Goal: Task Accomplishment & Management: Manage account settings

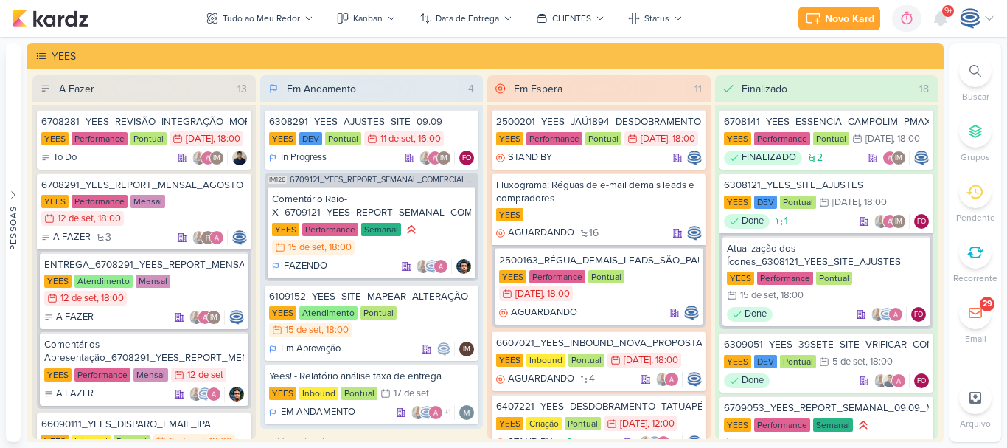
scroll to position [3, 0]
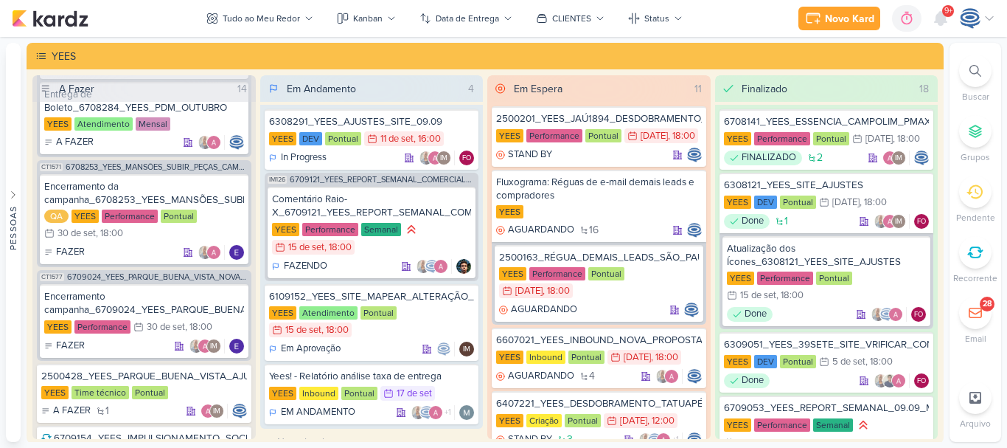
click at [968, 65] on div at bounding box center [975, 71] width 32 height 32
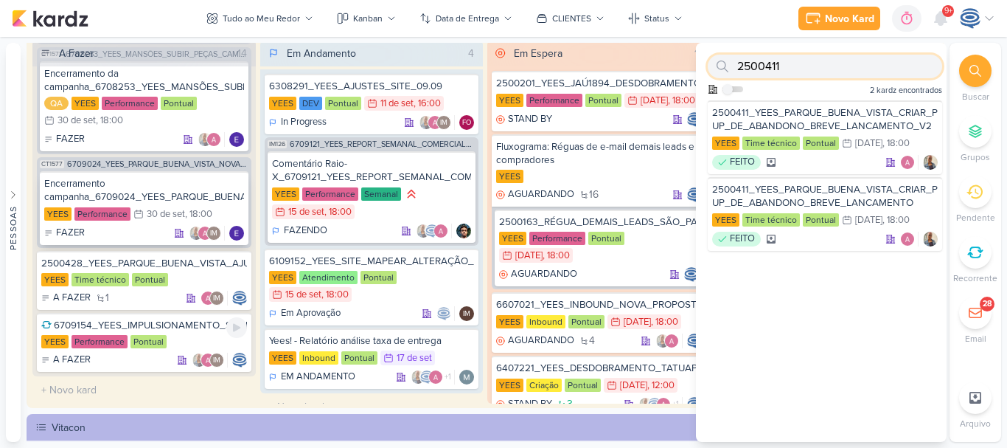
scroll to position [37, 0]
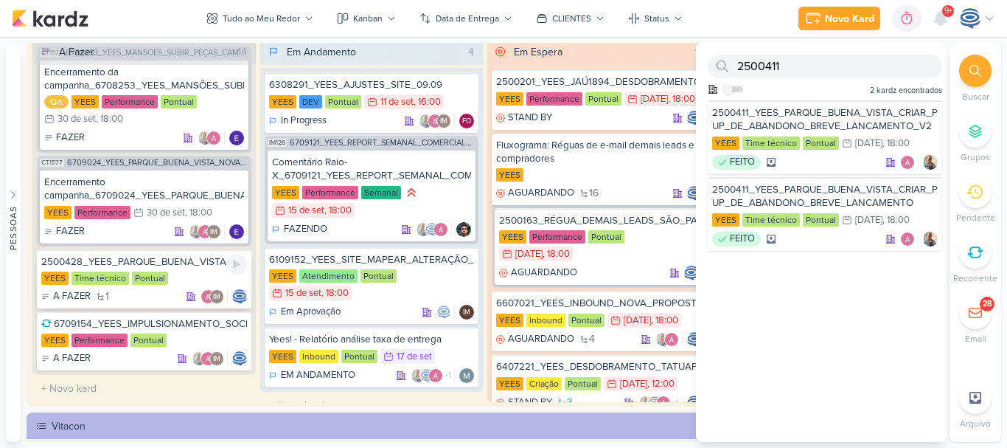
click at [192, 277] on div "YEES Time técnico Pontual" at bounding box center [144, 278] width 206 height 15
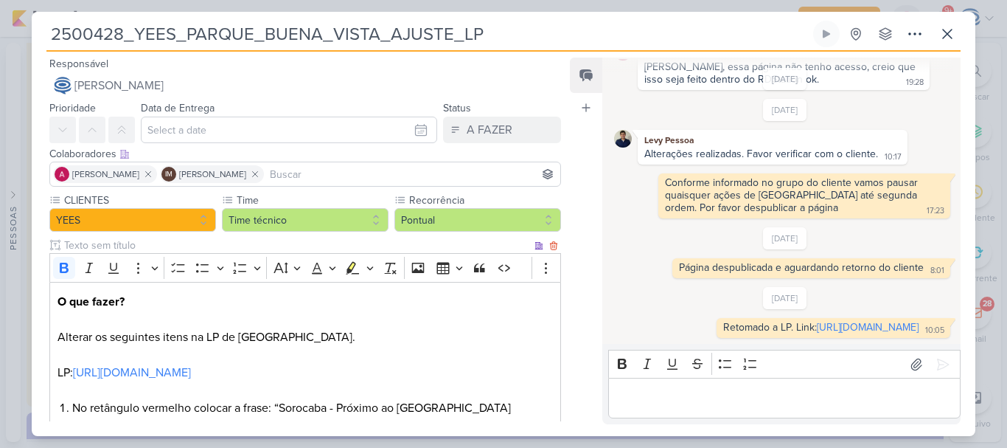
scroll to position [496, 0]
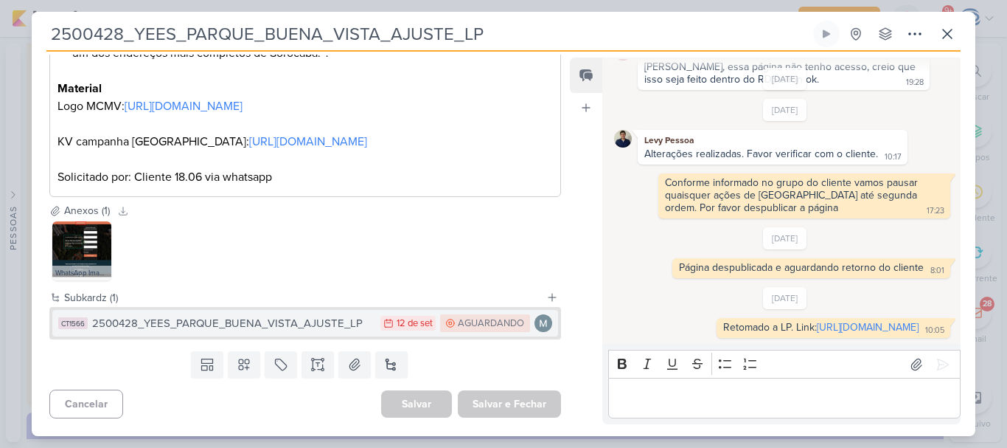
click at [415, 327] on div "12 de set" at bounding box center [415, 324] width 36 height 10
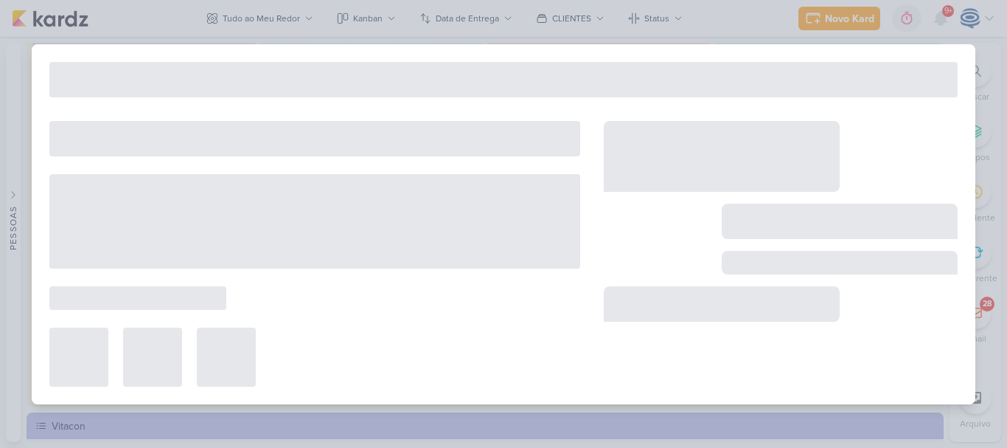
type input "12 de setembro de 2025 às 23:59"
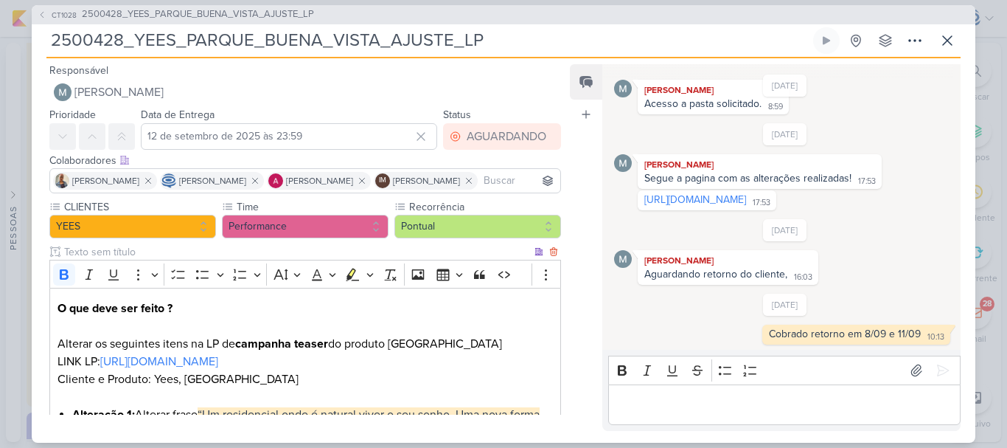
scroll to position [211, 0]
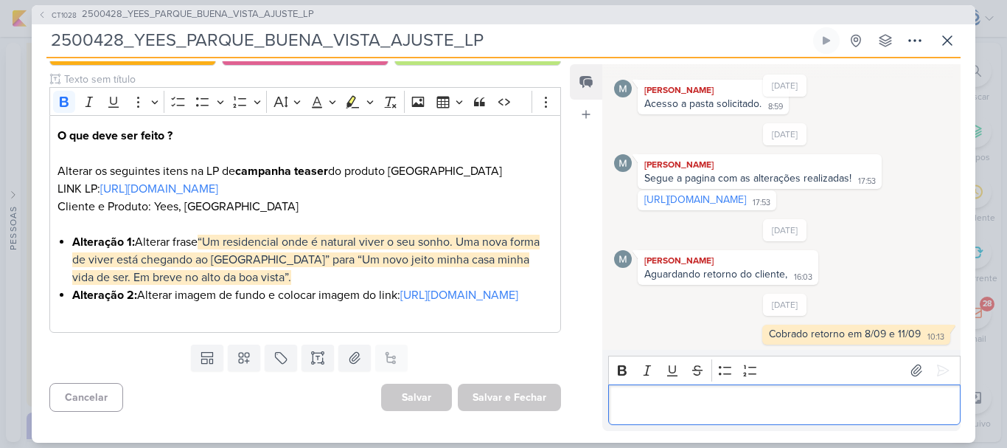
click at [657, 406] on p "Editor editing area: main" at bounding box center [784, 404] width 337 height 18
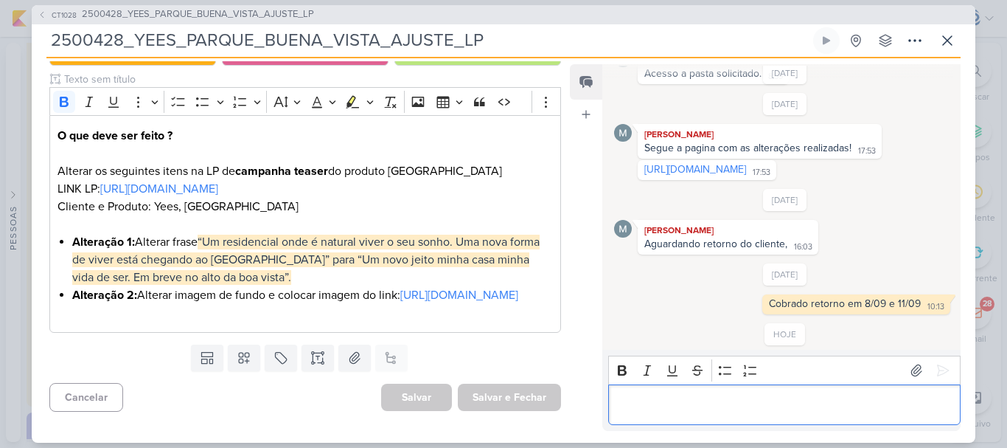
scroll to position [362, 0]
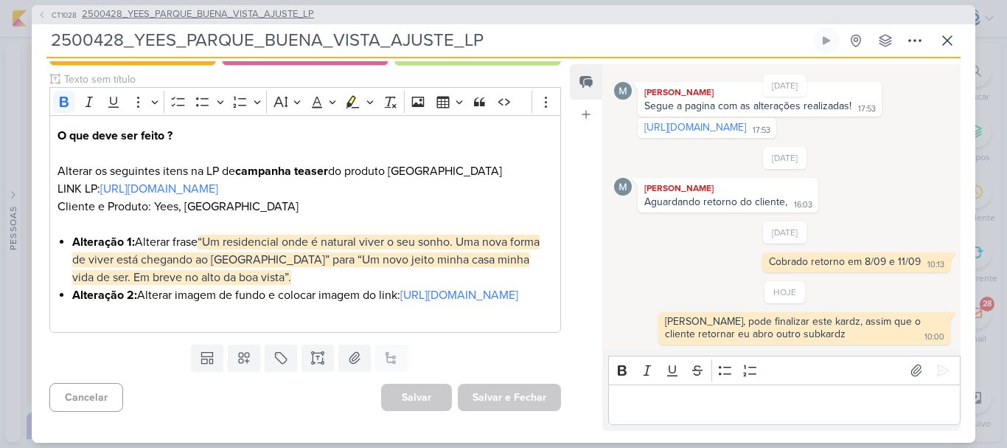
click at [282, 16] on span "2500428_YEES_PARQUE_BUENA_VISTA_AJUSTE_LP" at bounding box center [198, 14] width 232 height 15
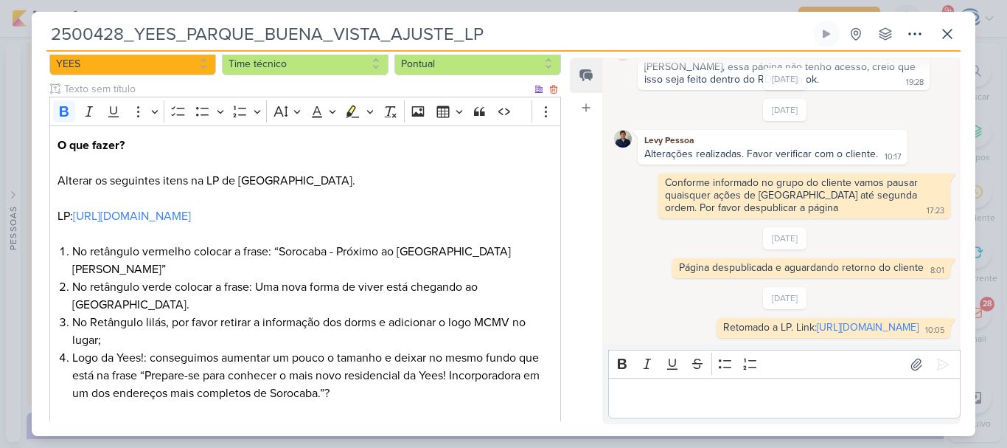
scroll to position [0, 0]
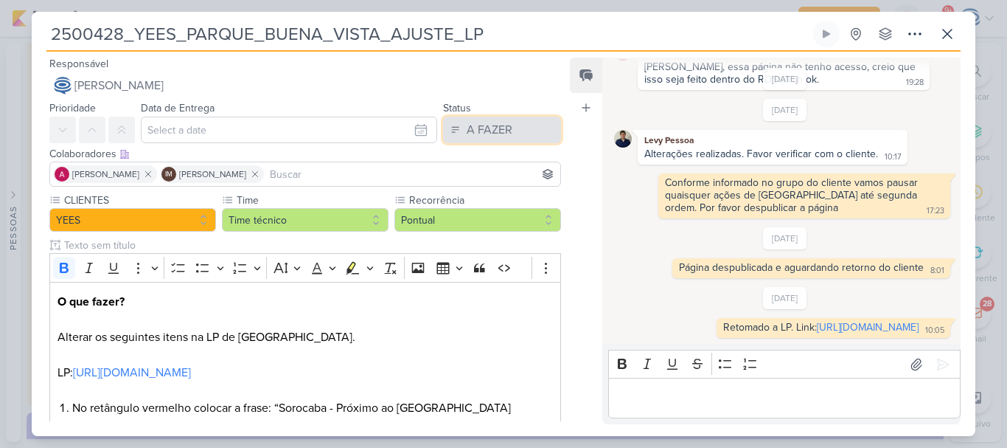
click at [472, 130] on div "A FAZER" at bounding box center [490, 130] width 46 height 18
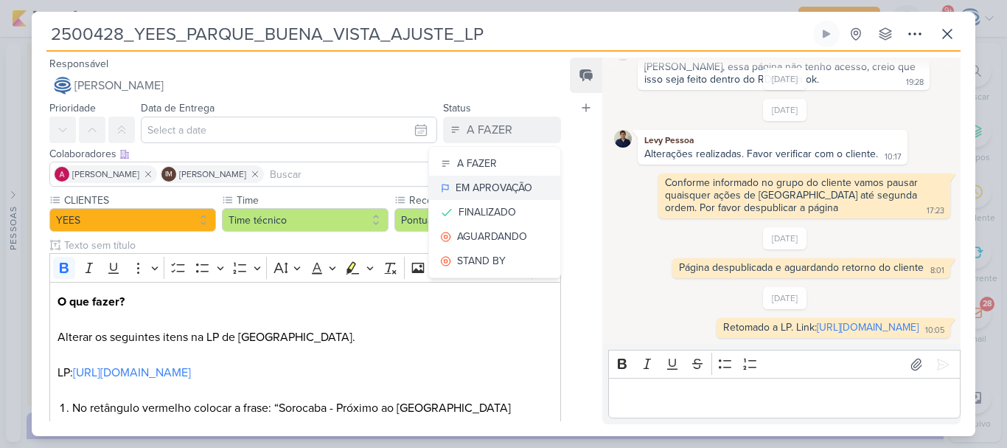
click at [486, 196] on button "EM APROVAÇÃO" at bounding box center [494, 188] width 131 height 24
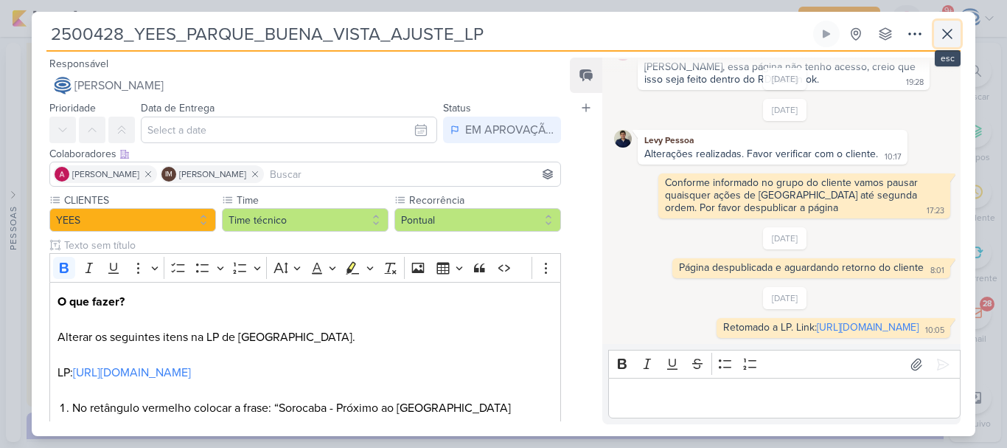
click at [948, 36] on icon at bounding box center [948, 34] width 18 height 18
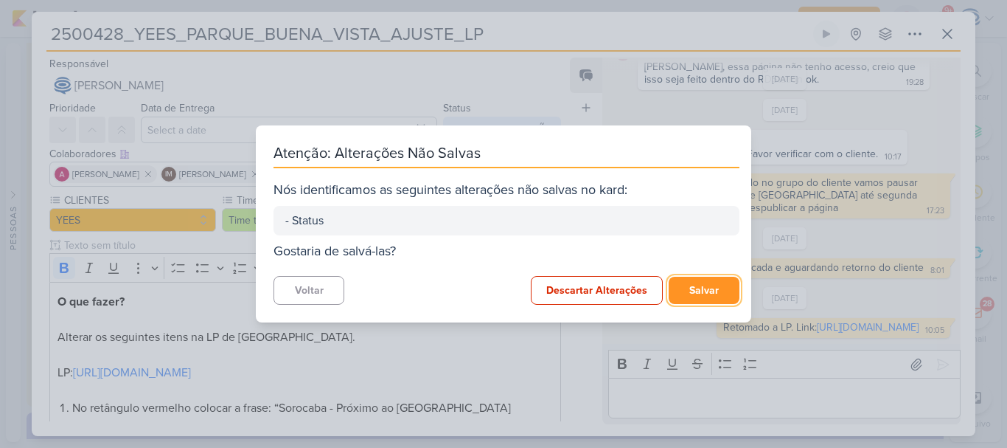
click at [698, 298] on button "Salvar" at bounding box center [704, 290] width 71 height 27
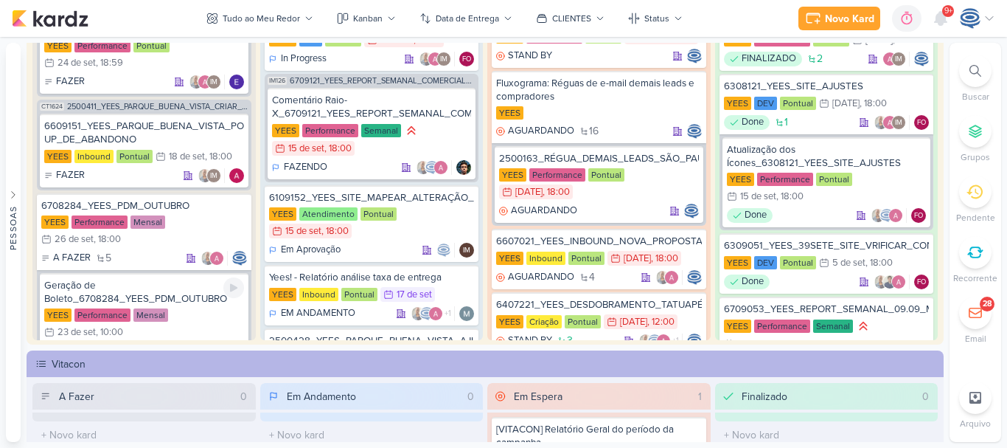
scroll to position [1808, 0]
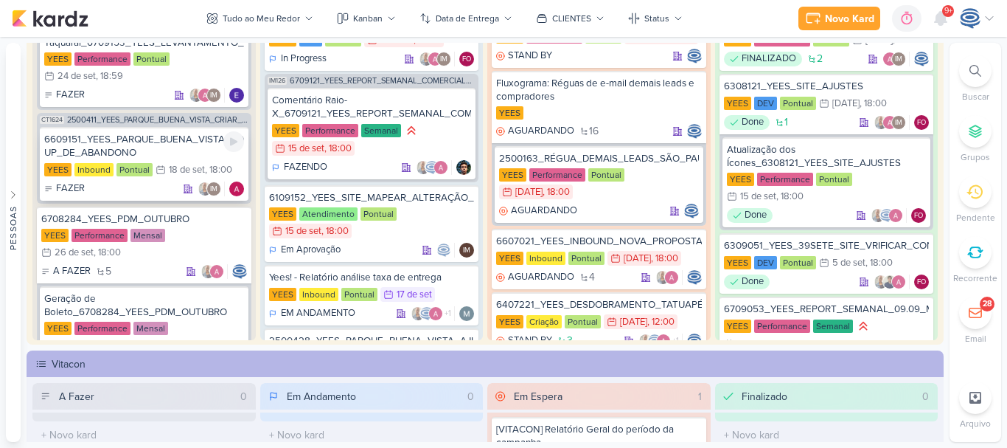
click at [173, 157] on div "6609151_YEES_PARQUE_BUENA_VISTA_POUP-UP_DE_ABANDONO" at bounding box center [144, 146] width 200 height 27
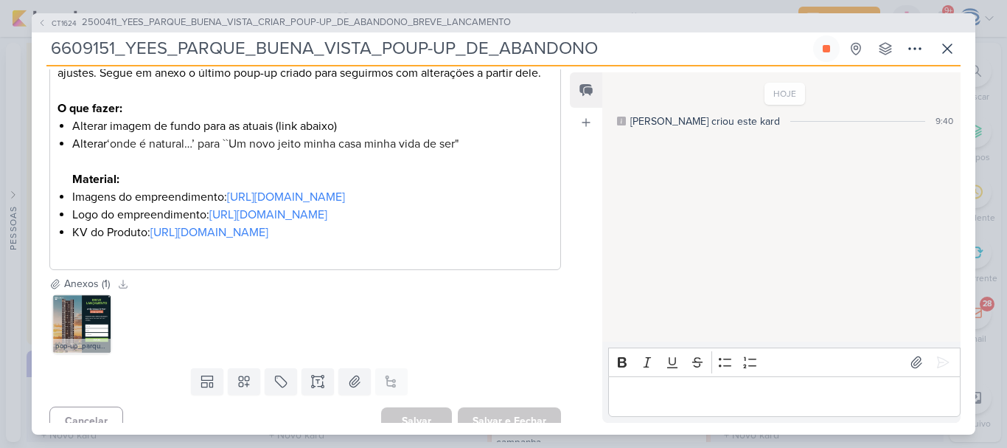
scroll to position [254, 0]
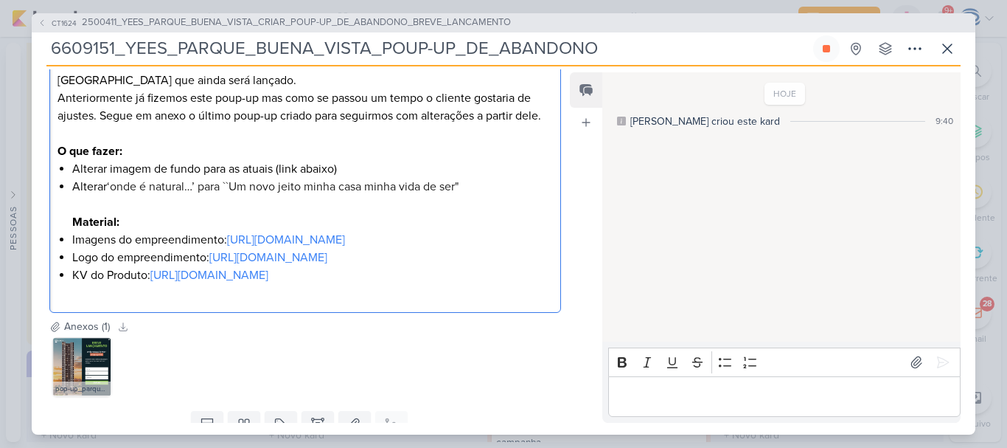
click at [473, 182] on li "Alterar ‘onde é natural…’ para ``Um novo jeito minha casa minha vida de ser" Ma…" at bounding box center [312, 204] width 481 height 53
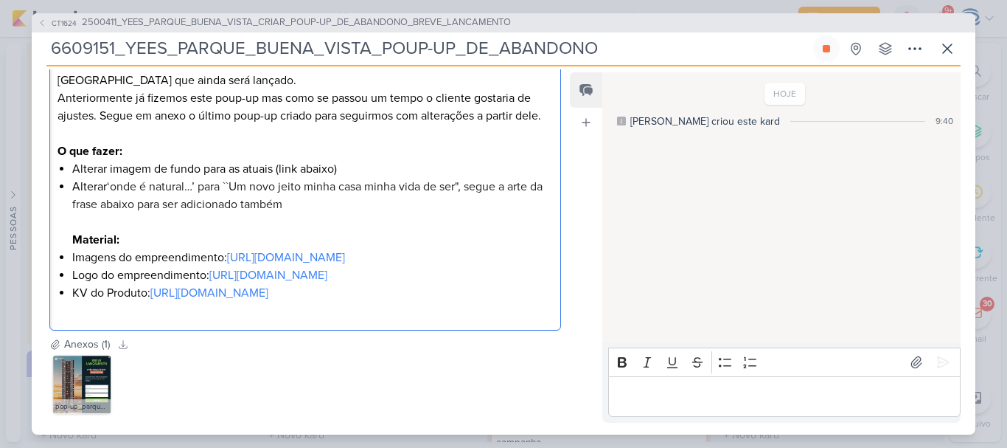
click at [176, 202] on span "‘onde é natural…’ para ``Um novo jeito minha casa minha vida de ser", segue a a…" at bounding box center [307, 195] width 470 height 32
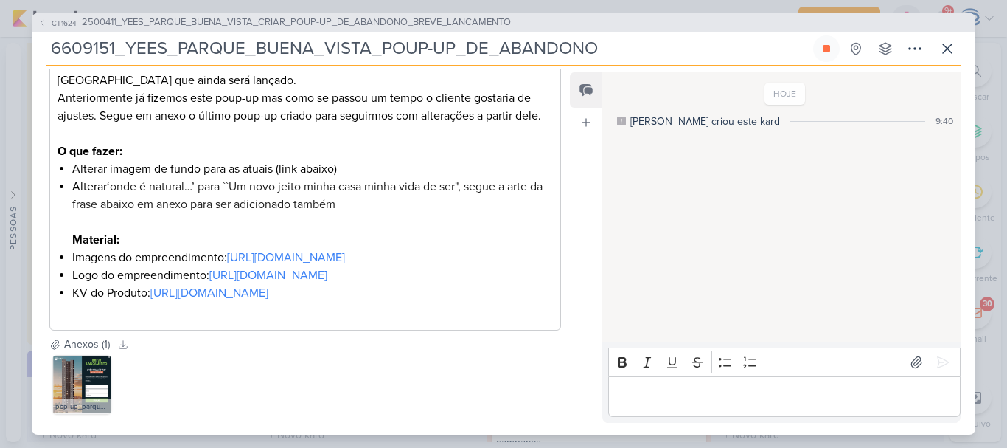
scroll to position [383, 0]
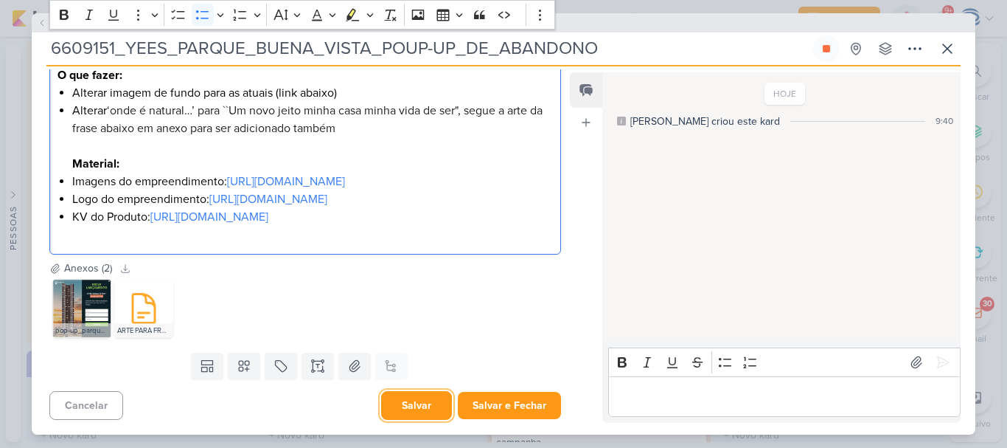
click at [420, 403] on button "Salvar" at bounding box center [416, 405] width 71 height 29
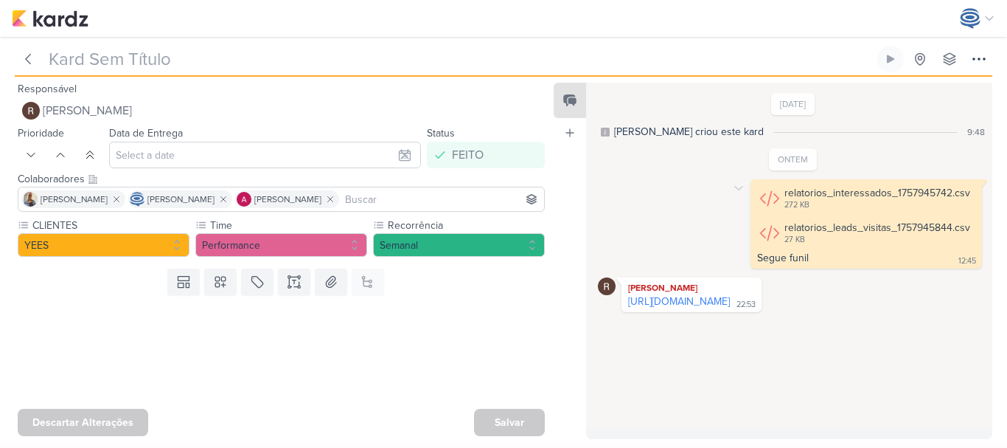
type input "Dash Report_6709121_YEES_REPORT_SEMANAL_COMERCIAL_16.09"
type input "[DATE] 18:00"
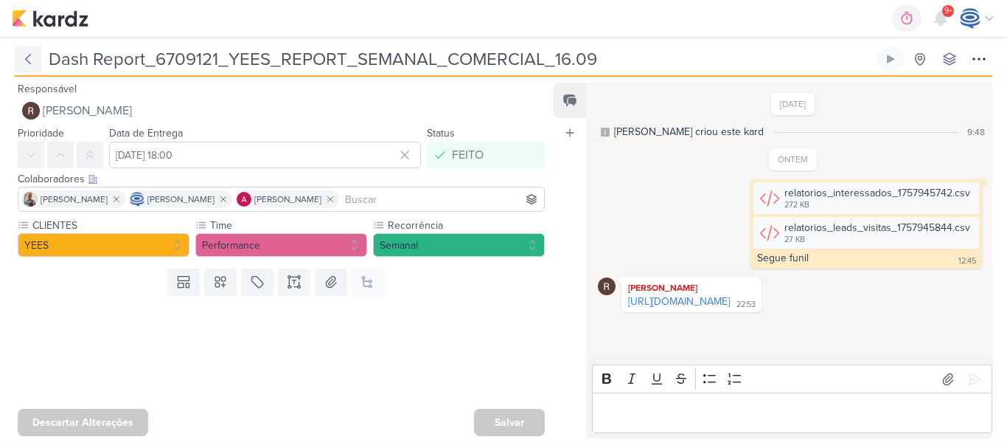
click at [29, 58] on icon at bounding box center [28, 59] width 15 height 15
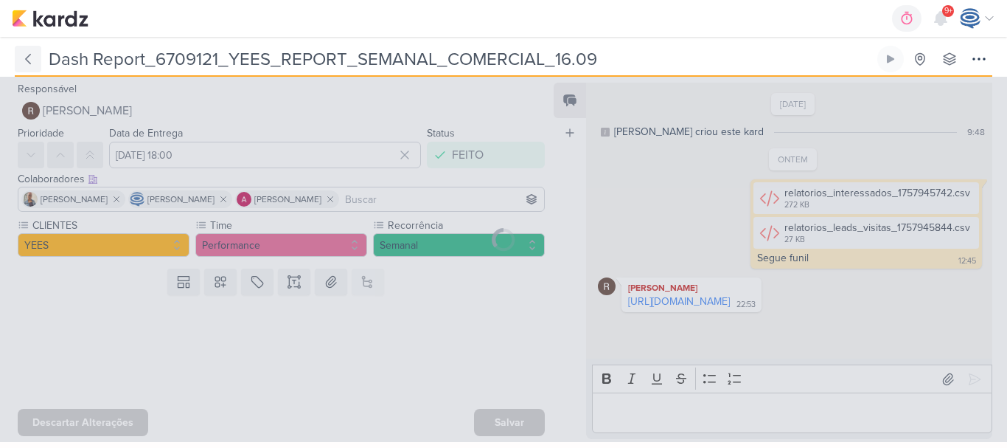
type input "6709121_YEES_REPORT_SEMANAL_COMERCIAL_16.09"
type input "15 de setembro de 2025 às 18:00"
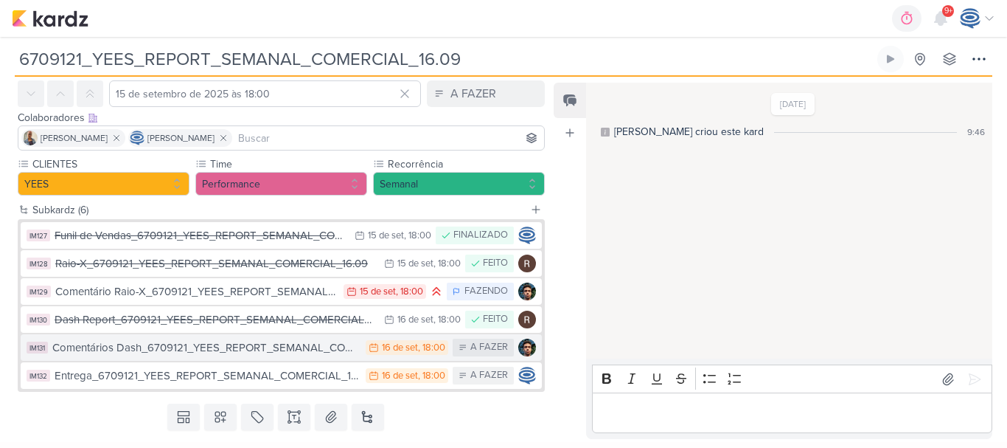
scroll to position [68, 0]
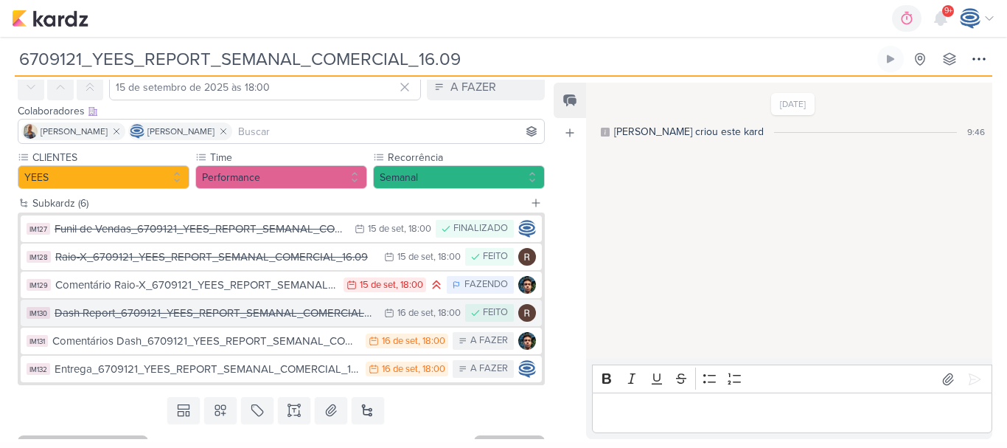
click at [119, 311] on div "Dash Report_6709121_YEES_REPORT_SEMANAL_COMERCIAL_16.09" at bounding box center [216, 313] width 322 height 17
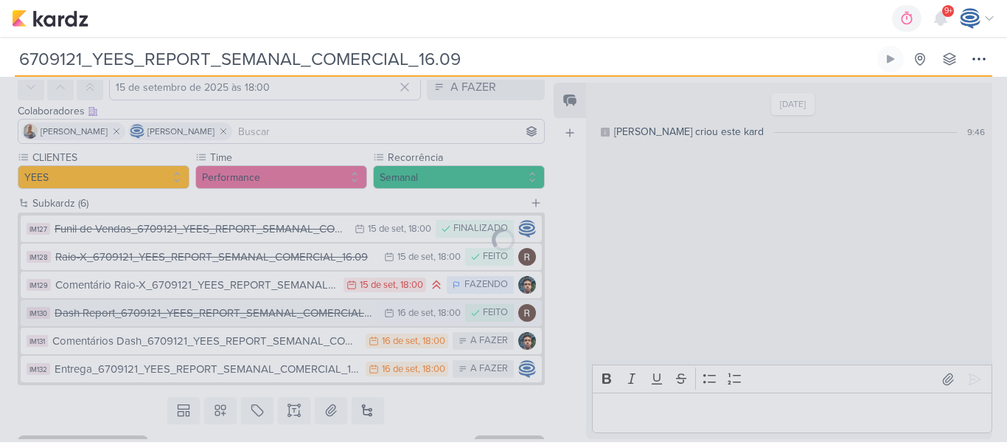
type input "Dash Report_6709121_YEES_REPORT_SEMANAL_COMERCIAL_16.09"
type input "[DATE] 18:00"
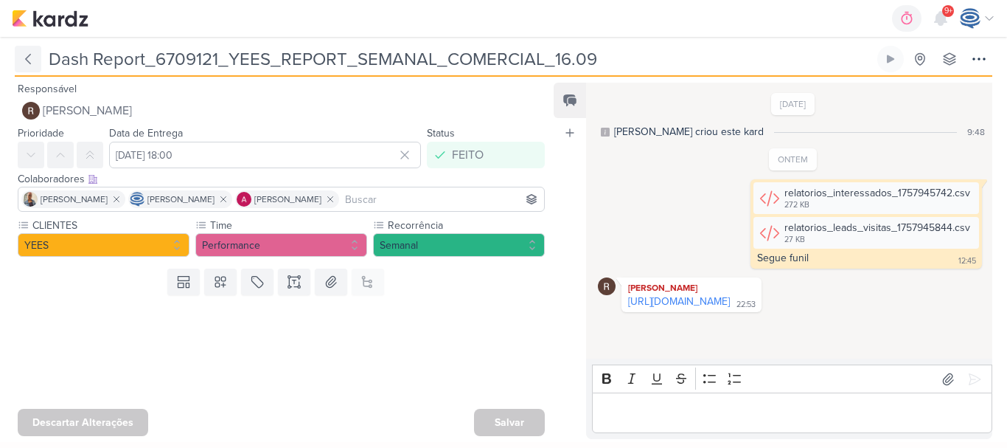
click at [29, 63] on icon at bounding box center [28, 60] width 4 height 10
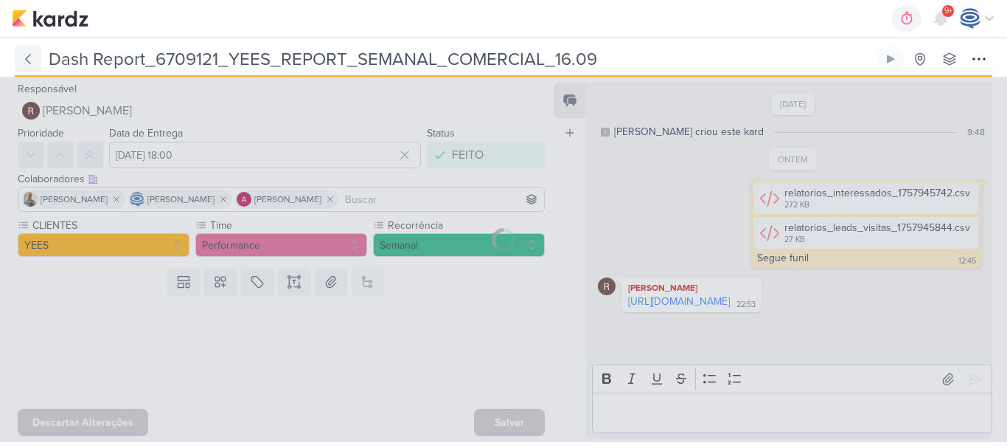
type input "6709121_YEES_REPORT_SEMANAL_COMERCIAL_16.09"
type input "15 de setembro de 2025 às 18:00"
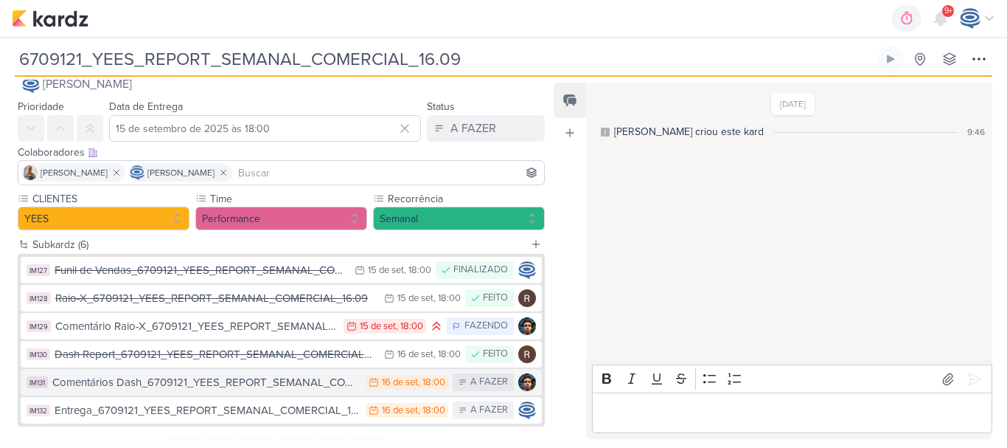
scroll to position [30, 0]
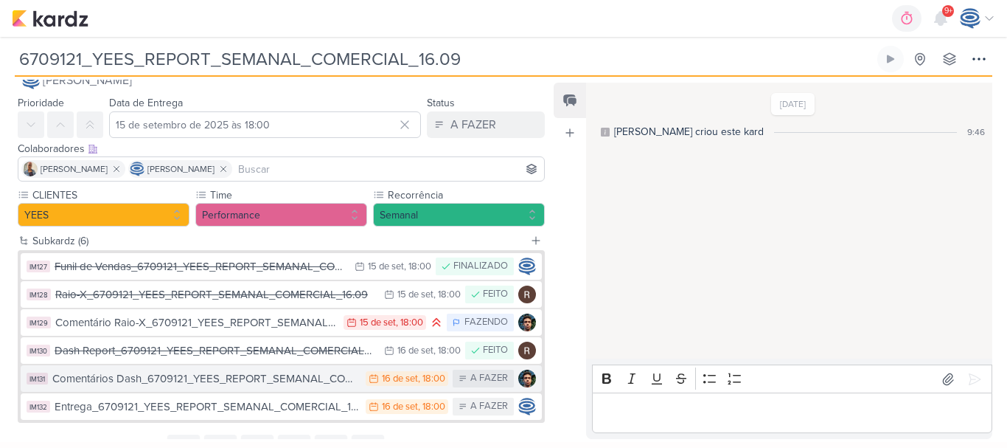
click at [176, 376] on div "Comentários Dash_6709121_YEES_REPORT_SEMANAL_COMERCIAL_16.09" at bounding box center [205, 378] width 306 height 17
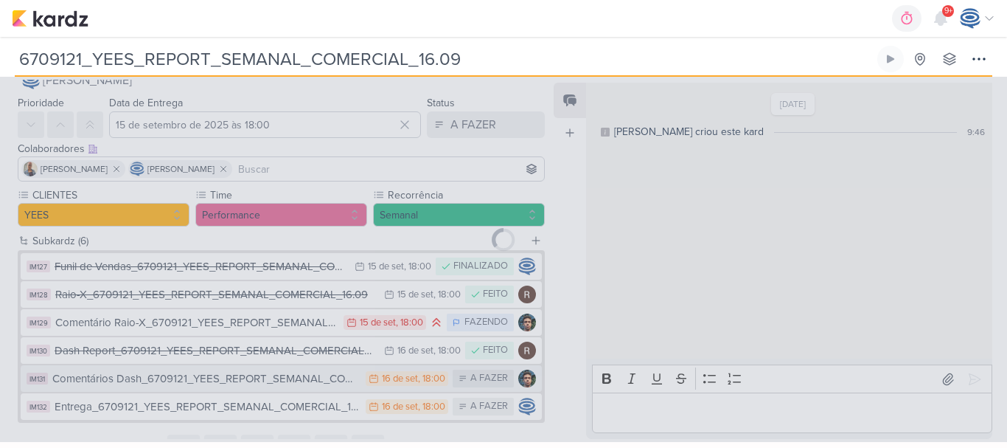
type input "Comentários Dash_6709121_YEES_REPORT_SEMANAL_COMERCIAL_16.09"
type input "[DATE] 18:00"
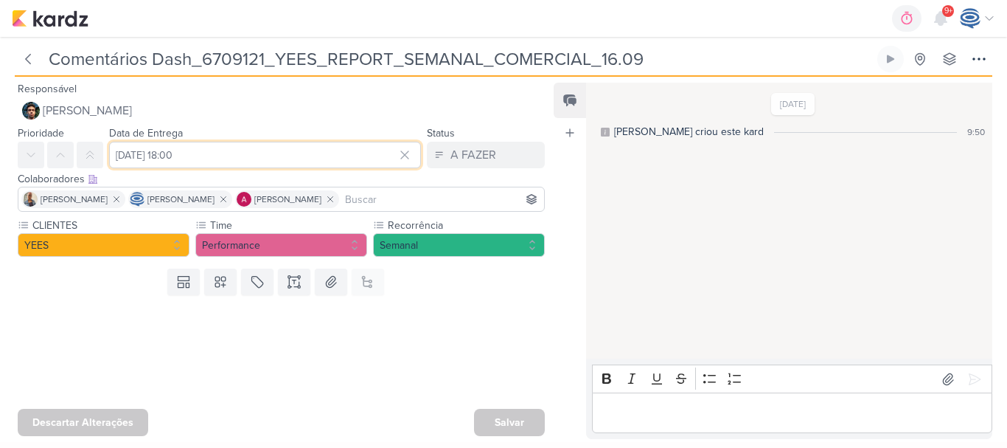
click at [250, 153] on input "[DATE] 18:00" at bounding box center [265, 155] width 312 height 27
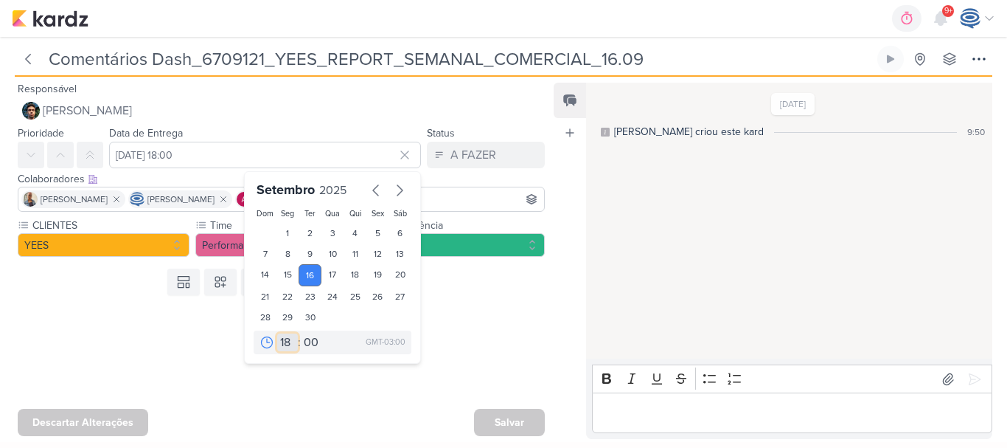
click at [277, 344] on select "00 01 02 03 04 05 06 07 08 09 10 11 12 13 14 15 16 17 18 19 20 21 22 23" at bounding box center [287, 342] width 21 height 18
select select "12"
click at [277, 333] on select "00 01 02 03 04 05 06 07 08 09 10 11 12 13 14 15 16 17 18 19 20 21 22 23" at bounding box center [287, 342] width 21 height 18
type input "[DATE] 12:00"
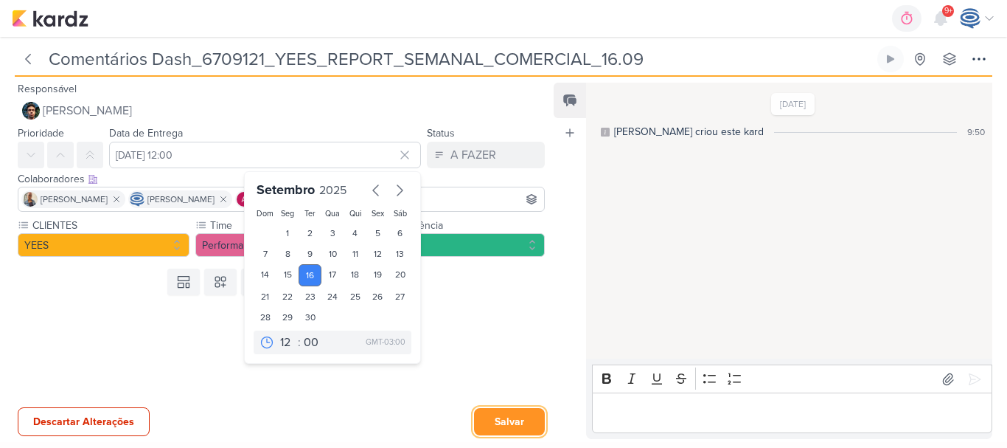
click at [510, 420] on button "Salvar" at bounding box center [509, 421] width 71 height 27
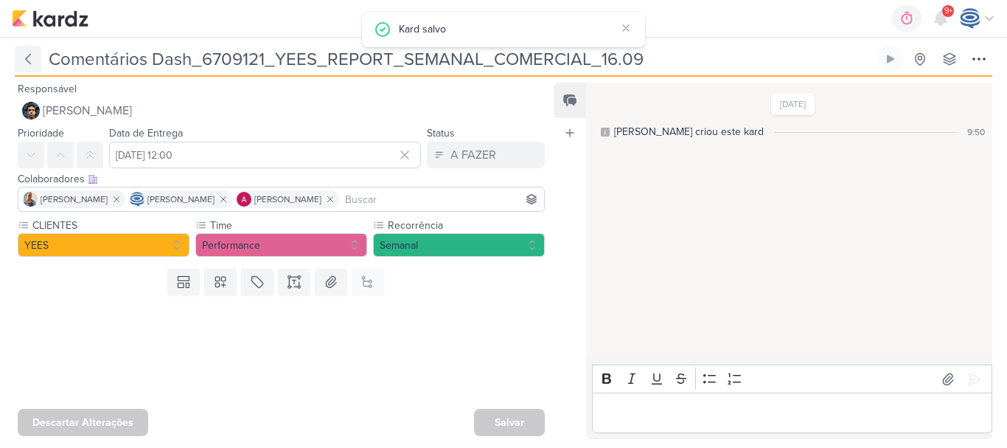
click at [33, 57] on icon at bounding box center [28, 59] width 15 height 15
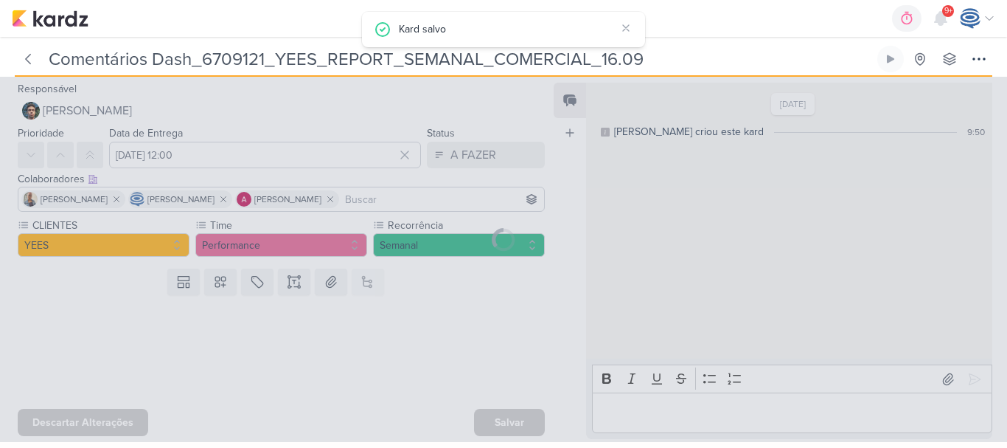
type input "6709121_YEES_REPORT_SEMANAL_COMERCIAL_16.09"
type input "15 de setembro de 2025 às 18:00"
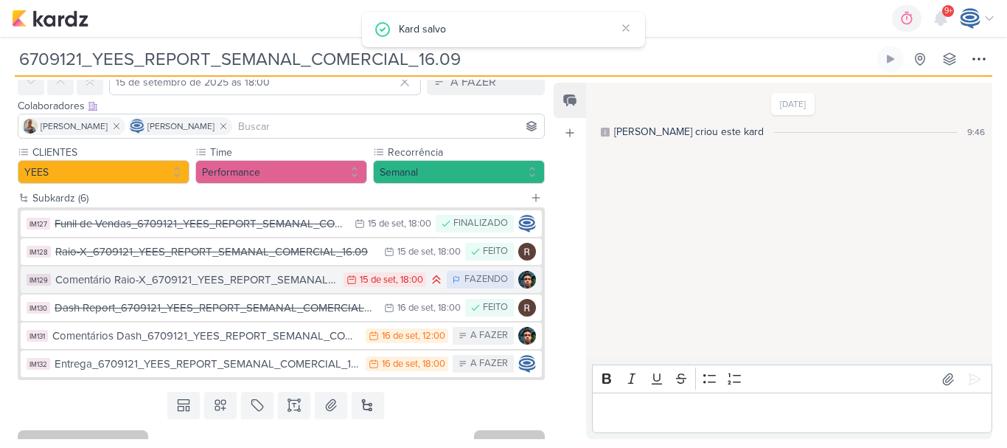
scroll to position [94, 0]
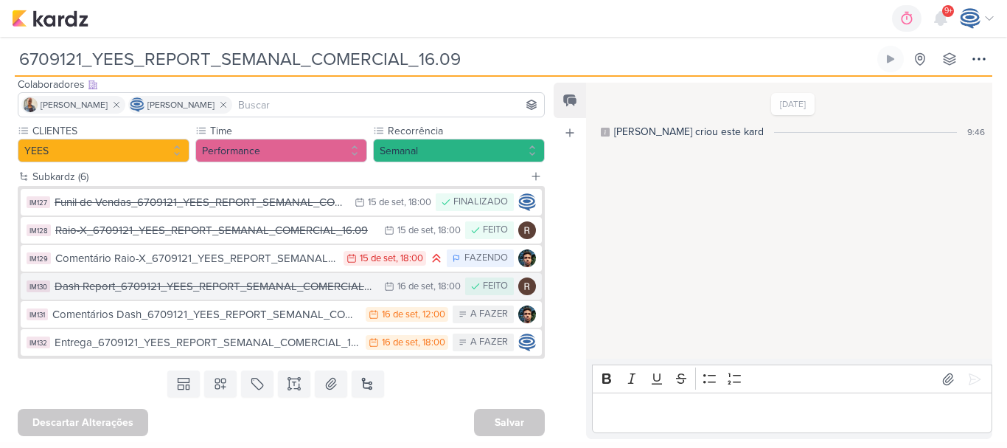
click at [208, 291] on div "Dash Report_6709121_YEES_REPORT_SEMANAL_COMERCIAL_16.09" at bounding box center [216, 286] width 322 height 17
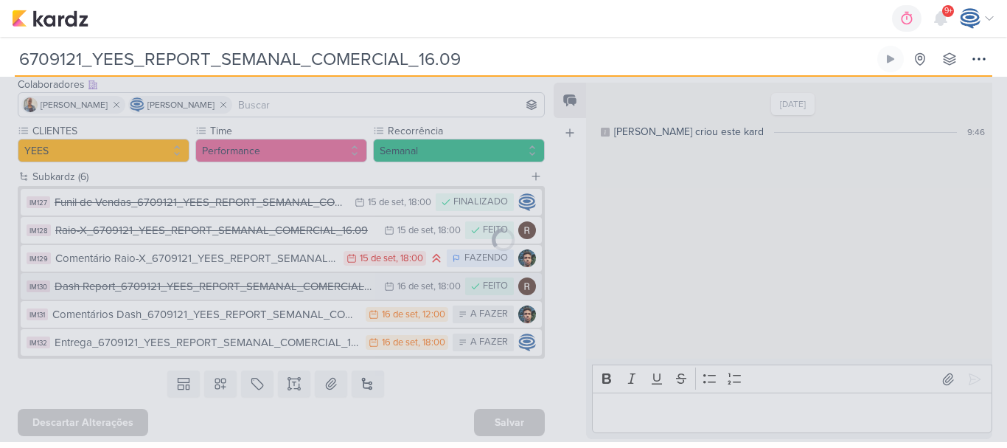
type input "Dash Report_6709121_YEES_REPORT_SEMANAL_COMERCIAL_16.09"
type input "16 de setembro de 2025 às 18:00"
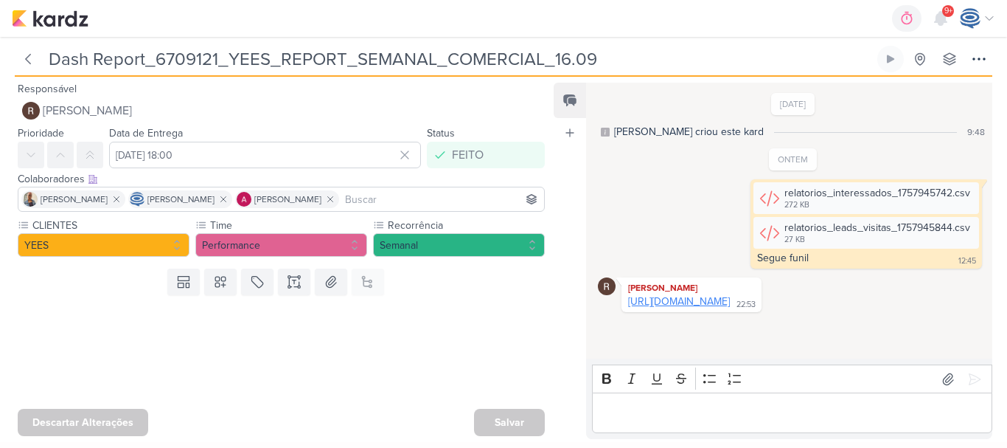
click at [730, 302] on link "https://www.canva.com/design/DAGzEQOTU0I/e5IibqySG9ChbU7t7EPe_Q/edit" at bounding box center [679, 301] width 102 height 13
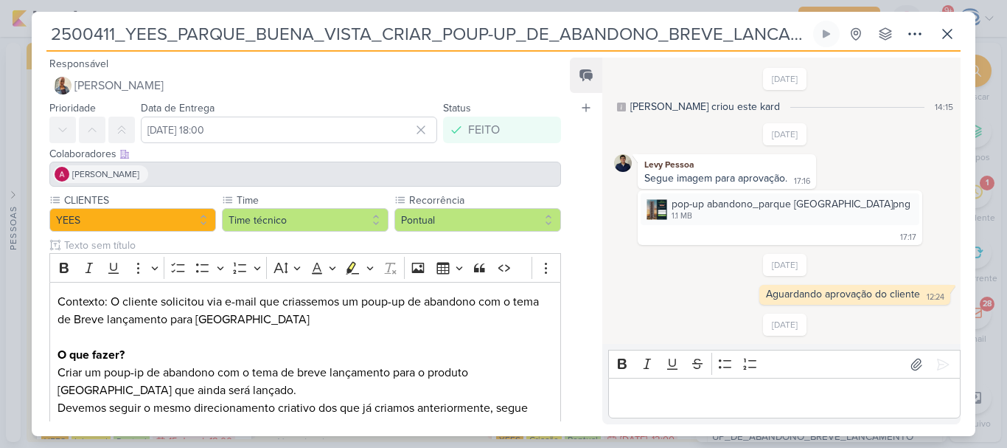
scroll to position [1, 0]
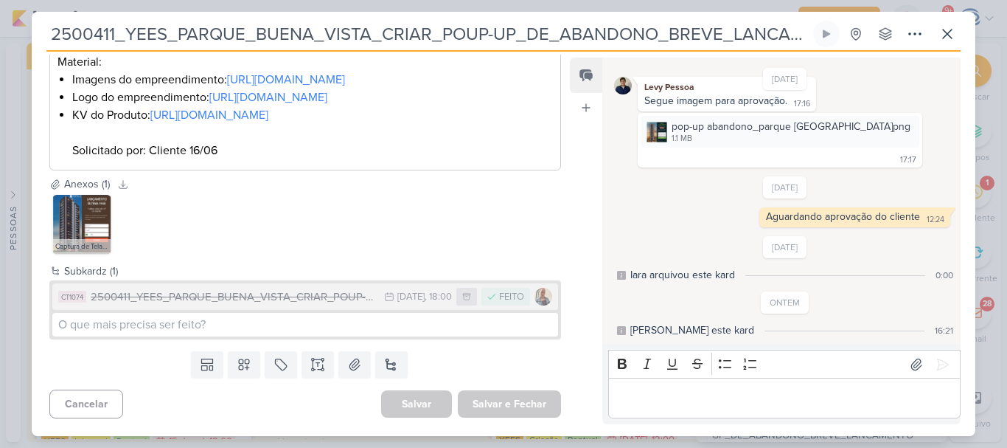
drag, startPoint x: 54, startPoint y: 32, endPoint x: 559, endPoint y: 32, distance: 505.1
click at [202, 336] on input at bounding box center [305, 325] width 506 height 24
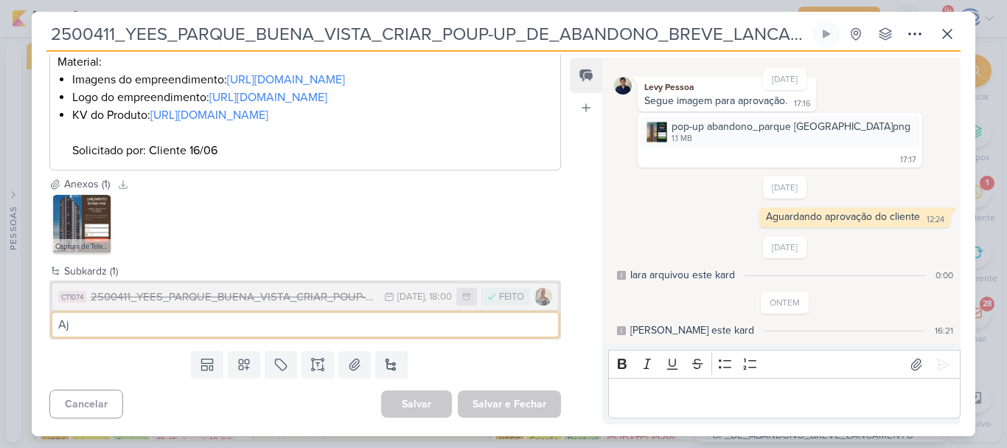
type input "A"
paste input "6609151_YEES_PARQUE_BUENA_VISTA_POUP-UP_DE_ABANDONO"
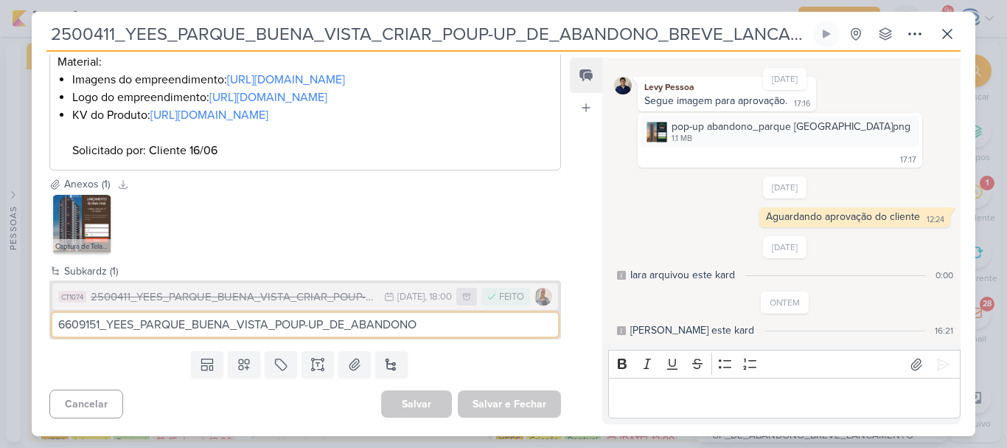
type input "6609151_YEES_PARQUE_BUENA_VISTA_POUP-UP_DE_ABANDONO"
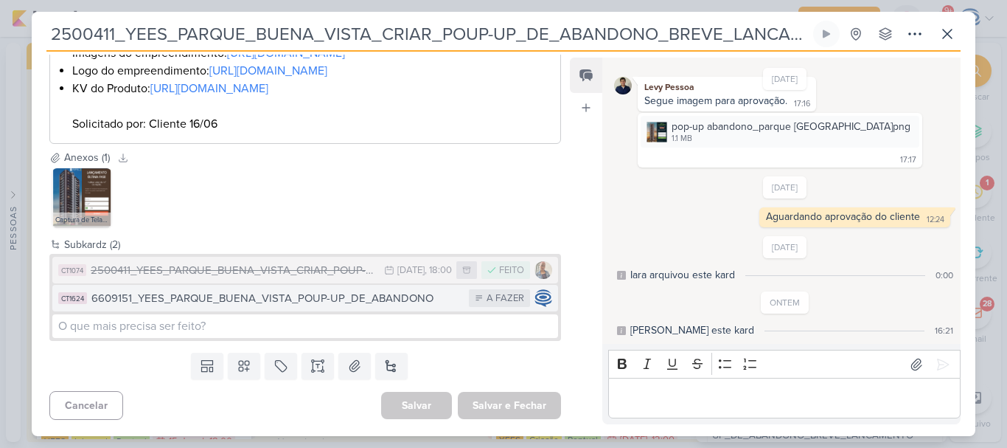
click at [400, 307] on div "6609151_YEES_PARQUE_BUENA_VISTA_POUP-UP_DE_ABANDONO" at bounding box center [276, 298] width 370 height 17
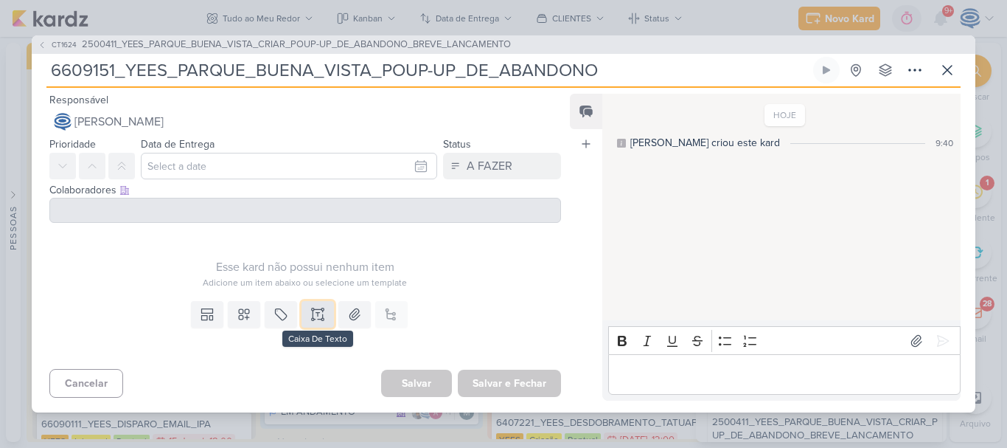
click at [311, 313] on icon at bounding box center [317, 314] width 15 height 15
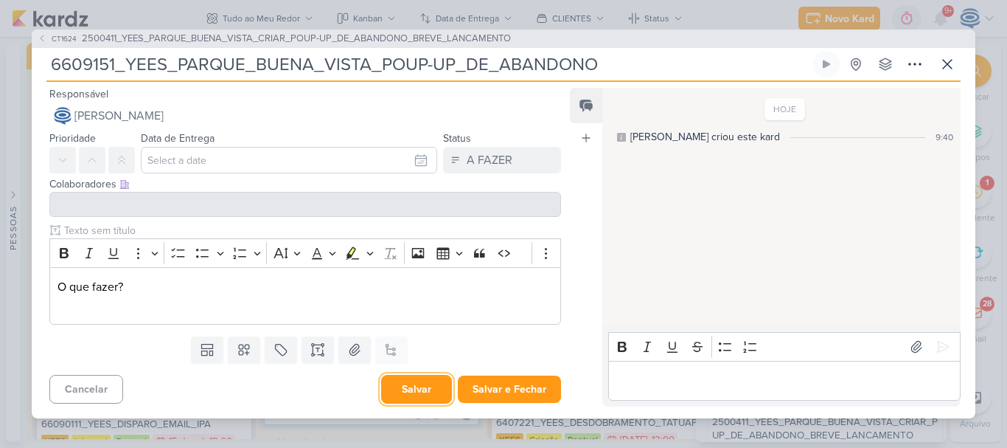
click at [417, 389] on button "Salvar" at bounding box center [416, 389] width 71 height 29
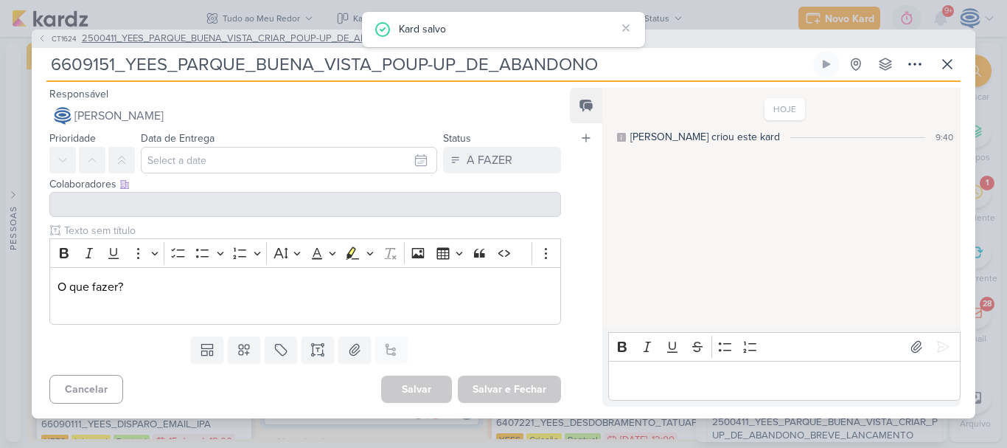
click at [226, 33] on span "2500411_YEES_PARQUE_BUENA_VISTA_CRIAR_POUP-UP_DE_ABANDONO_BREVE_LANCAMENTO" at bounding box center [296, 39] width 429 height 15
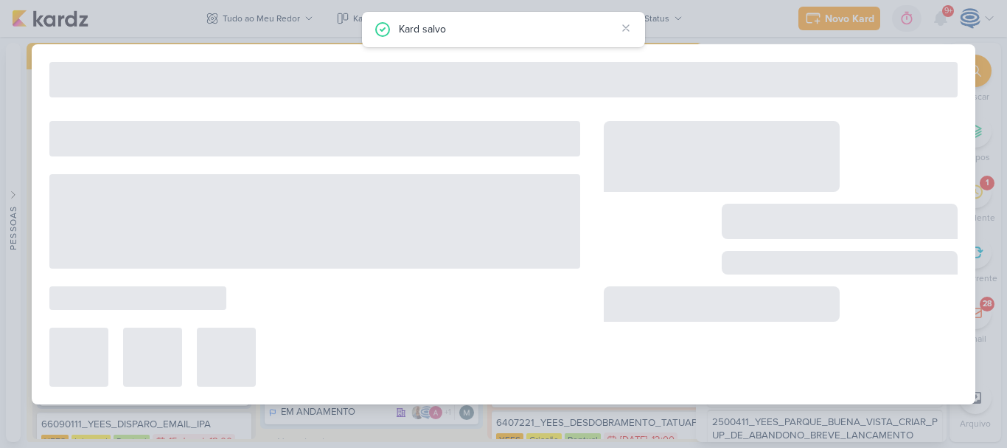
type input "2500411_YEES_PARQUE_BUENA_VISTA_CRIAR_POUP-UP_DE_ABANDONO_BREVE_LANCAMENTO"
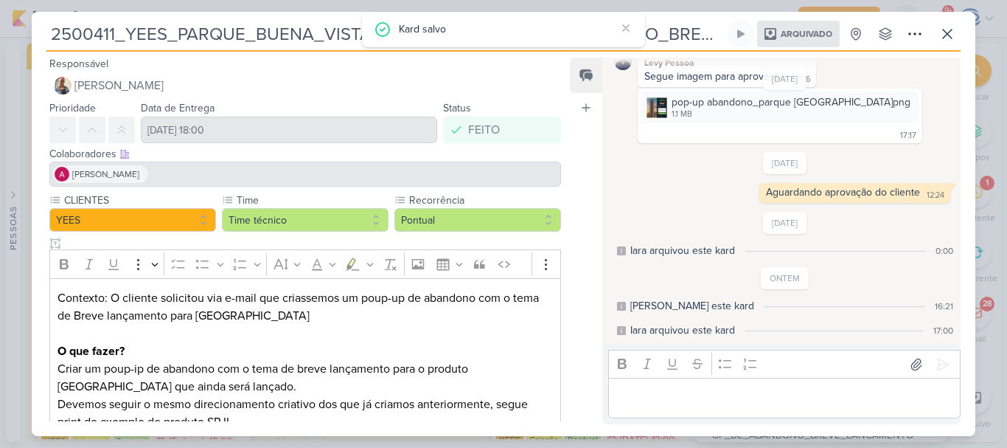
scroll to position [266, 0]
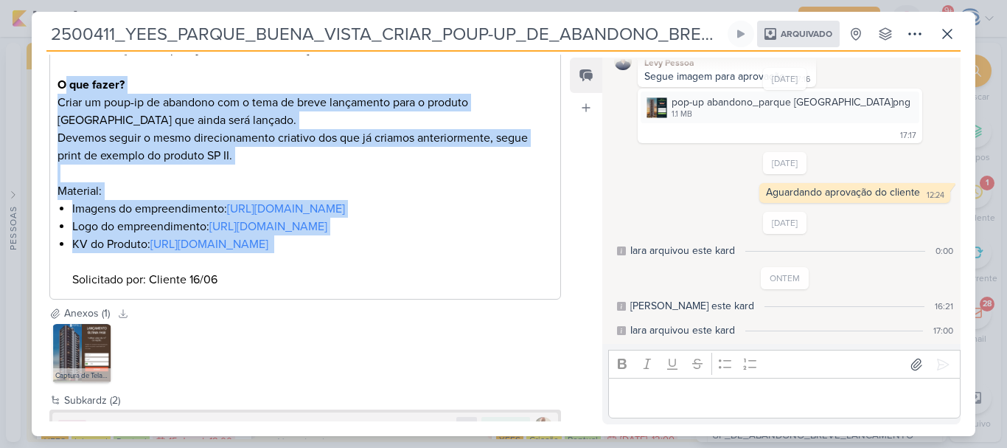
drag, startPoint x: 59, startPoint y: 85, endPoint x: 506, endPoint y: 317, distance: 503.7
click at [506, 300] on div "Contexto: O cliente solicitou via e-mail que criassemos um poup-up de abandono …" at bounding box center [305, 156] width 512 height 288
copy div "O que fazer? Criar um poup-ip de abandono com o tema de breve lançamento para o…"
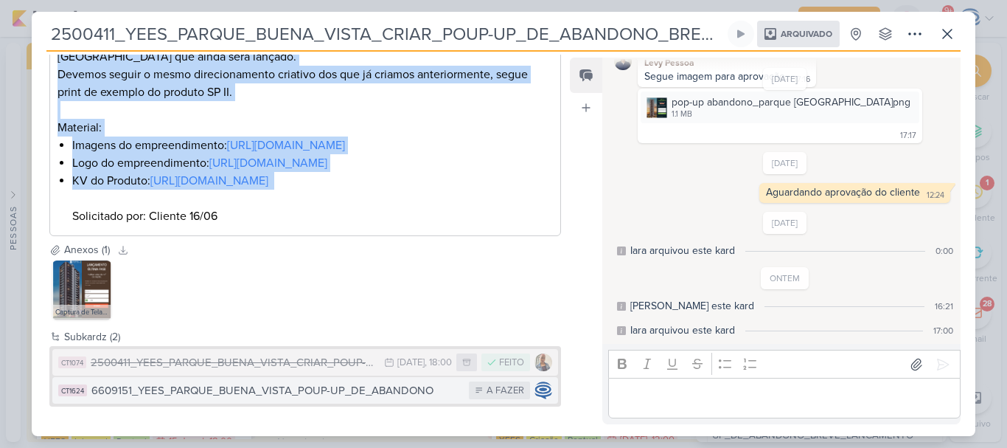
click at [265, 385] on div "6609151_YEES_PARQUE_BUENA_VISTA_POUP-UP_DE_ABANDONO" at bounding box center [276, 390] width 370 height 17
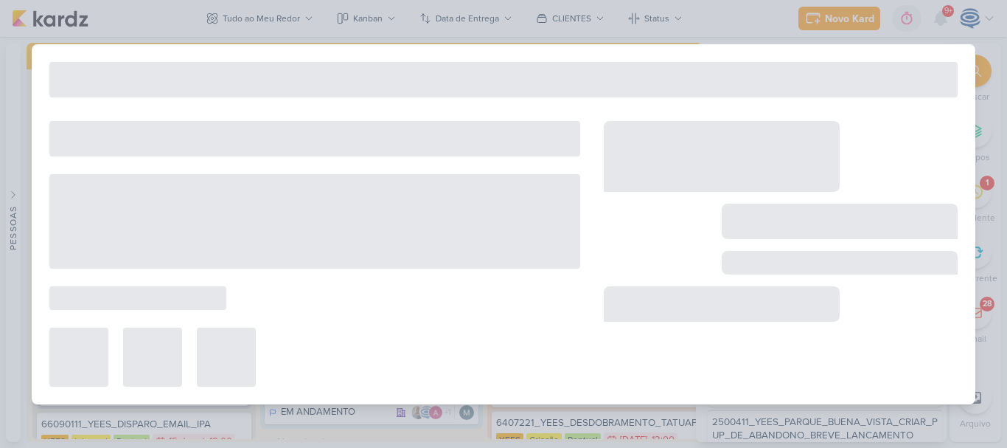
type input "6609151_YEES_PARQUE_BUENA_VISTA_POUP-UP_DE_ABANDONO"
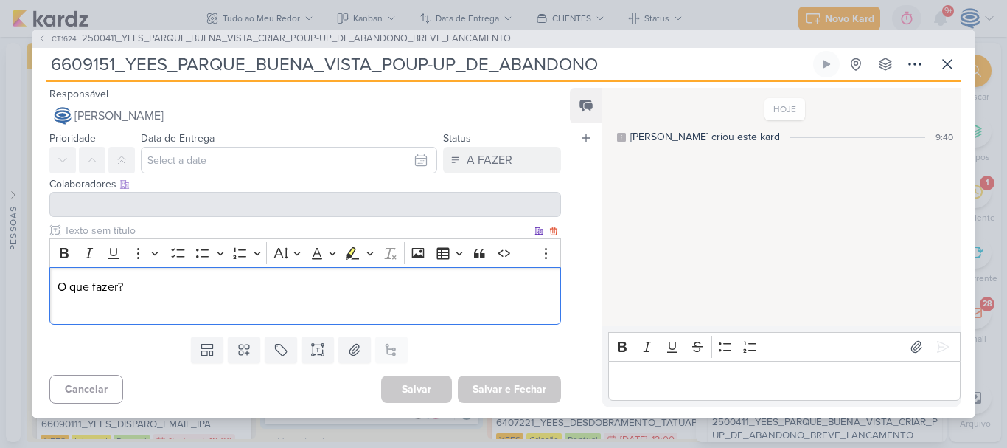
click at [131, 299] on p "O que fazer?" at bounding box center [306, 295] width 496 height 35
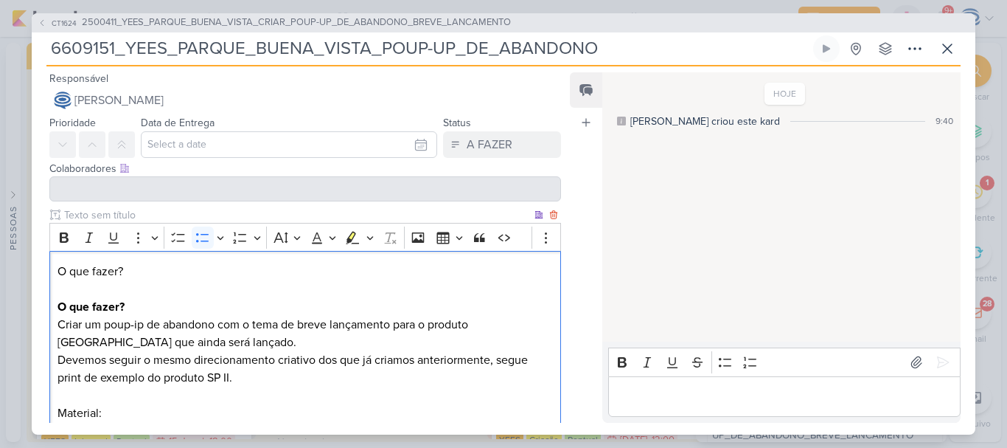
scroll to position [122, 0]
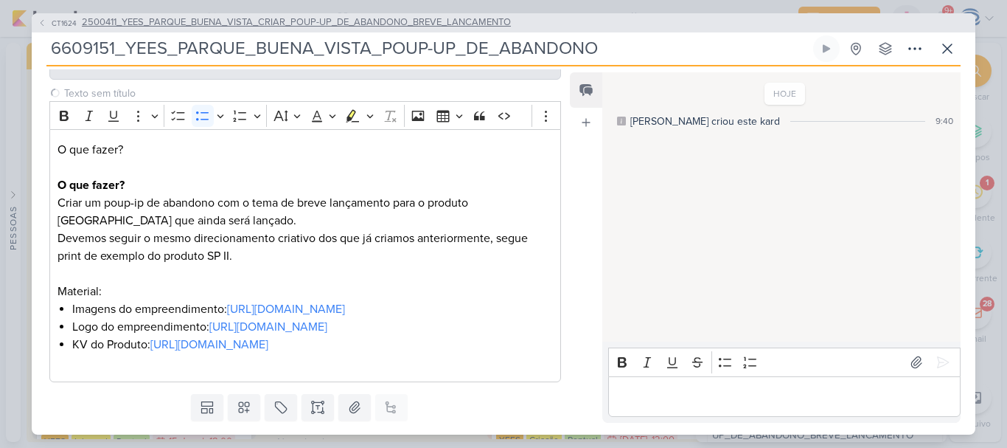
click at [152, 23] on span "2500411_YEES_PARQUE_BUENA_VISTA_CRIAR_POUP-UP_DE_ABANDONO_BREVE_LANCAMENTO" at bounding box center [296, 22] width 429 height 15
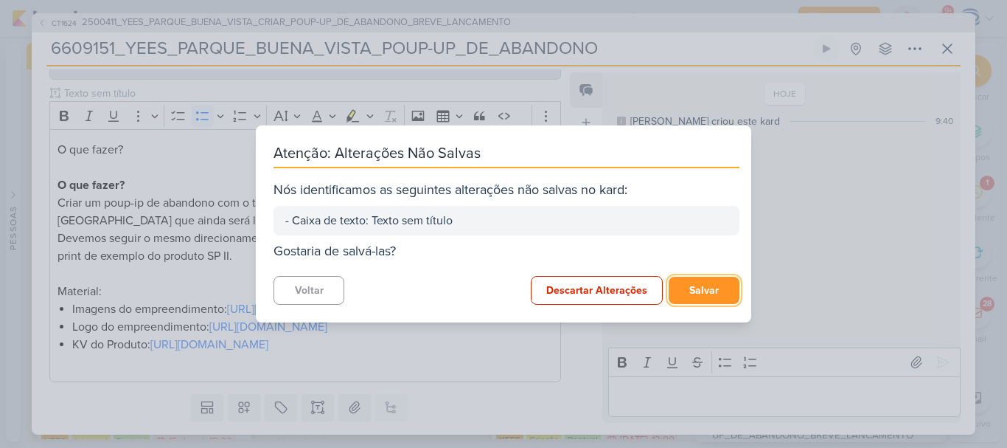
click at [705, 286] on button "Salvar" at bounding box center [704, 290] width 71 height 27
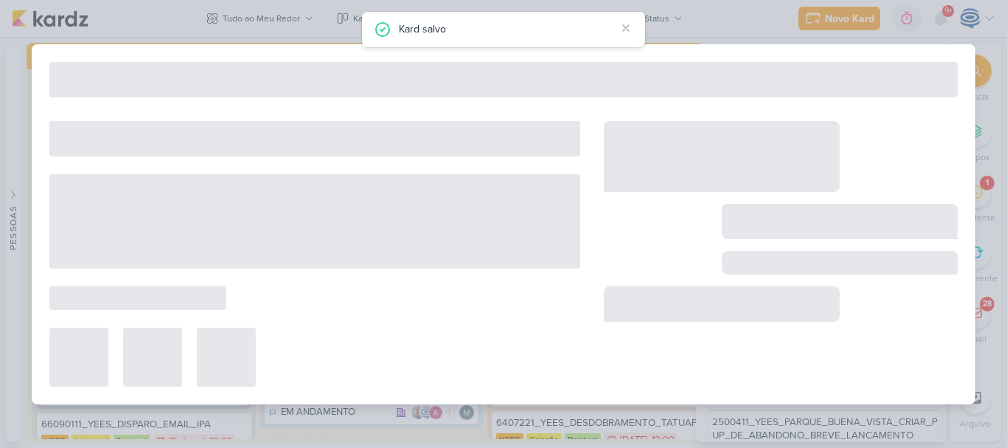
type input "2500411_YEES_PARQUE_BUENA_VISTA_CRIAR_POUP-UP_DE_ABANDONO_BREVE_LANCAMENTO"
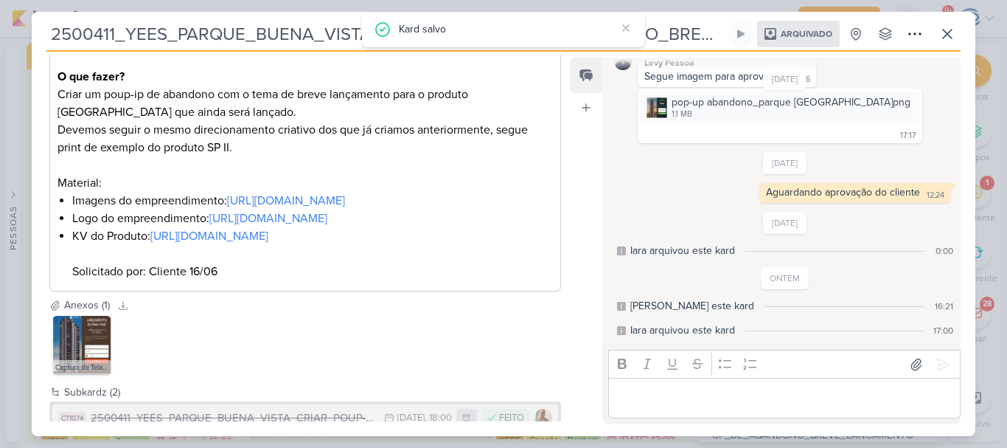
scroll to position [383, 0]
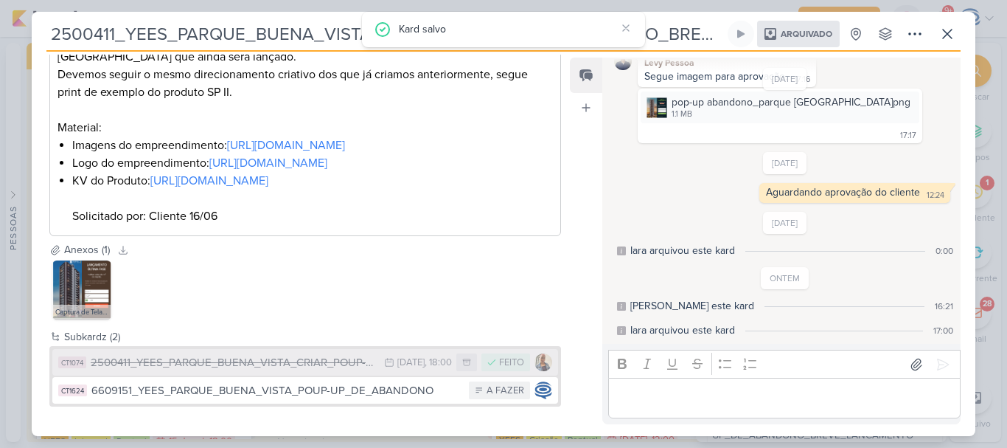
click at [197, 367] on div "2500411_YEES_PARQUE_BUENA_VISTA_CRIAR_POUP-UP_DE_ABANDONO_BREVE_LANCAMENTO_V2" at bounding box center [234, 362] width 286 height 17
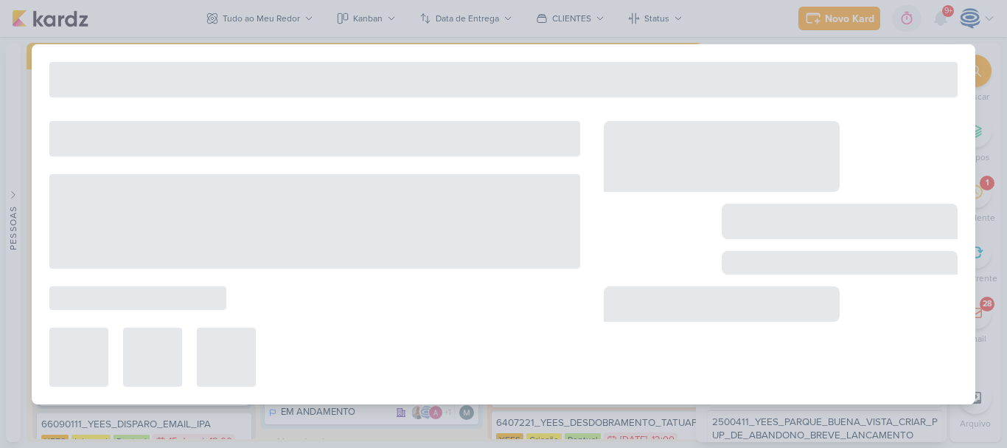
type input "2500411_YEES_PARQUE_BUENA_VISTA_CRIAR_POUP-UP_DE_ABANDONO_BREVE_LANCAMENTO_V2"
type input "30 de junho de 2025 às 18:00"
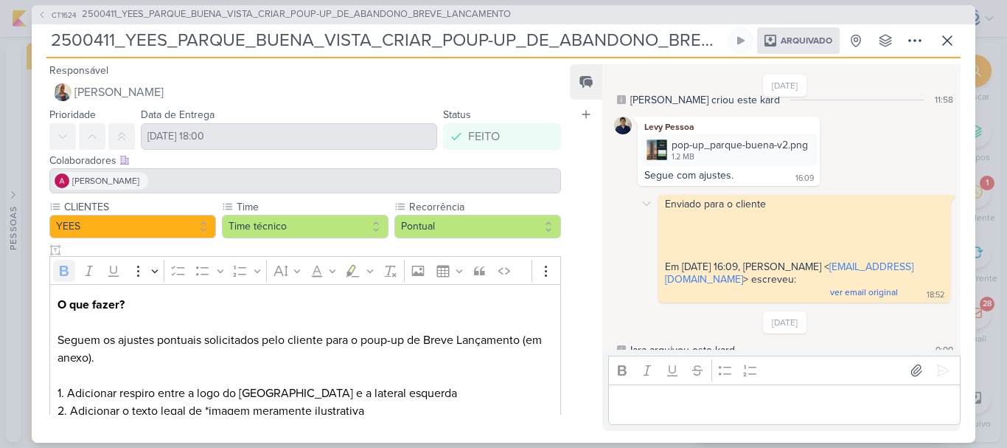
scroll to position [13, 0]
click at [807, 147] on icon at bounding box center [805, 146] width 8 height 1
click at [790, 176] on div "Baixar" at bounding box center [787, 174] width 28 height 15
click at [133, 18] on span "2500411_YEES_PARQUE_BUENA_VISTA_CRIAR_POUP-UP_DE_ABANDONO_BREVE_LANCAMENTO" at bounding box center [296, 14] width 429 height 15
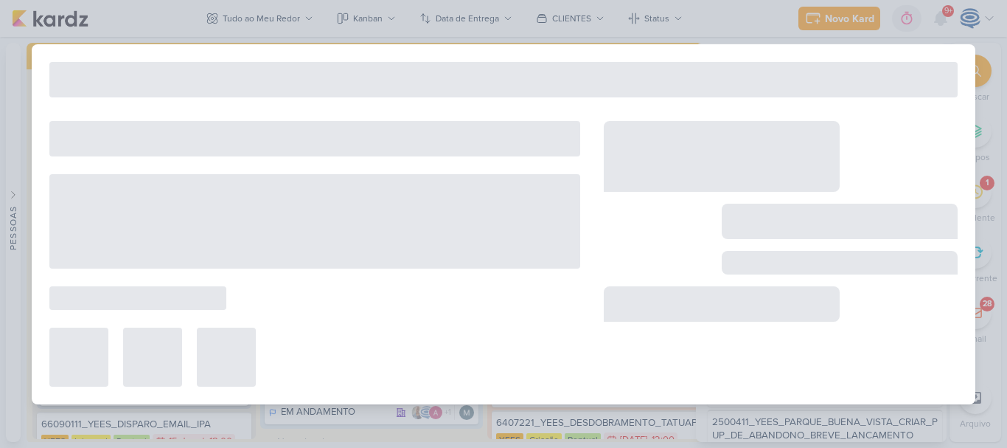
type input "2500411_YEES_PARQUE_BUENA_VISTA_CRIAR_POUP-UP_DE_ABANDONO_BREVE_LANCAMENTO"
type input "23 de junho de 2025 às 18:00"
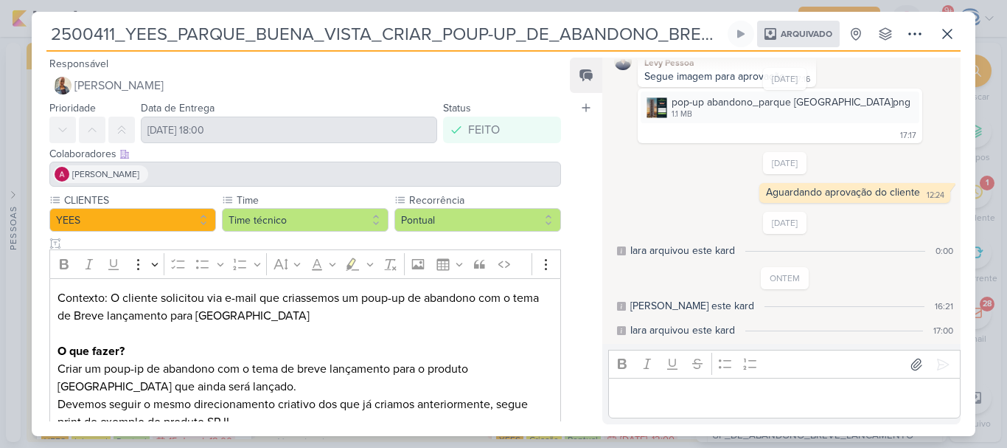
scroll to position [383, 0]
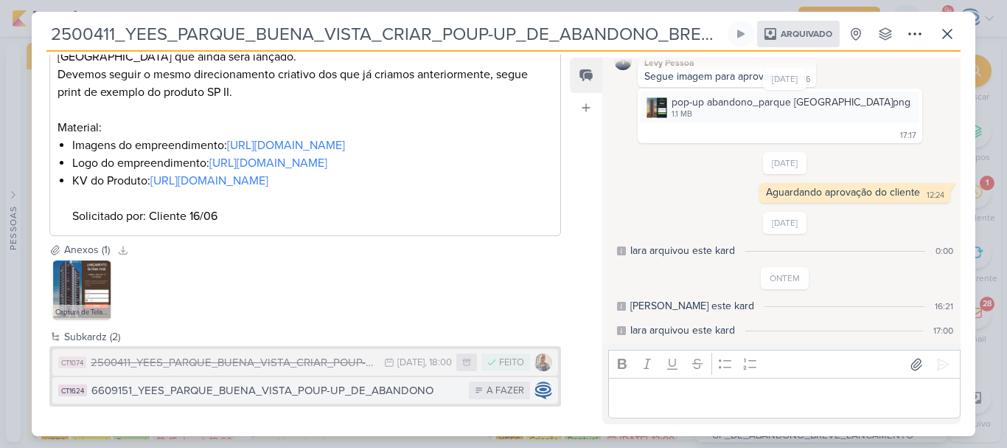
click at [179, 385] on div "6609151_YEES_PARQUE_BUENA_VISTA_POUP-UP_DE_ABANDONO" at bounding box center [276, 390] width 370 height 17
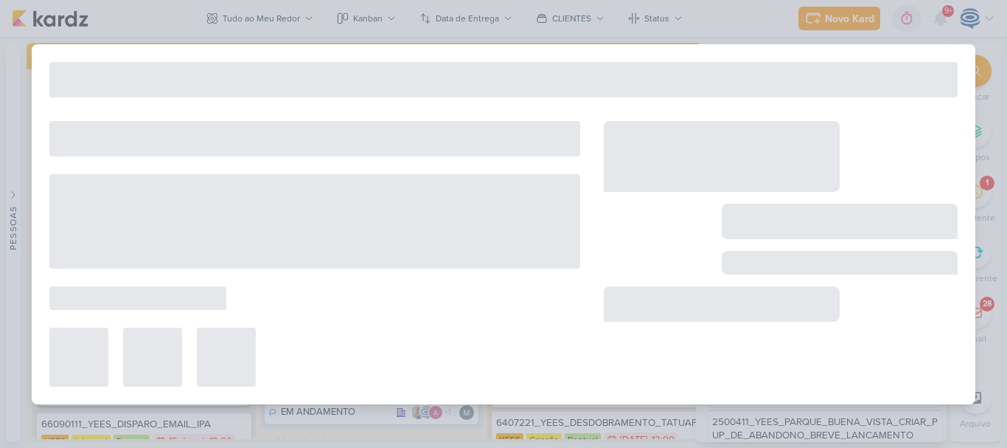
type input "6609151_YEES_PARQUE_BUENA_VISTA_POUP-UP_DE_ABANDONO"
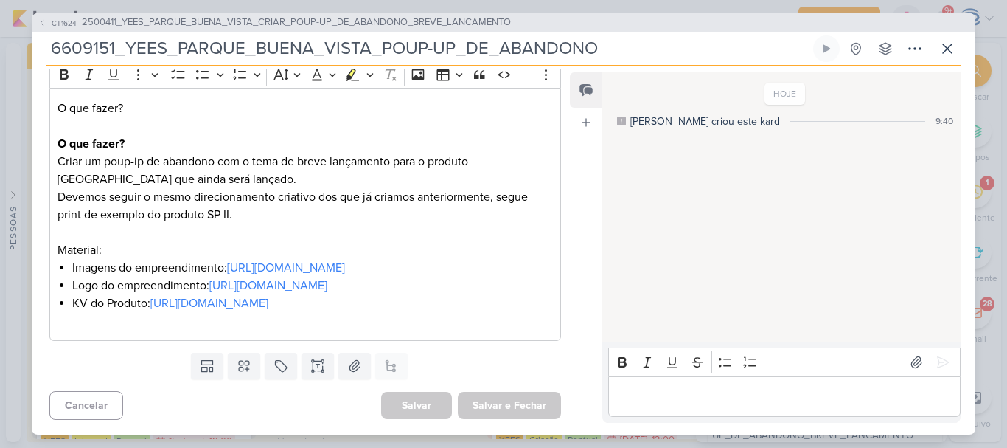
scroll to position [127, 0]
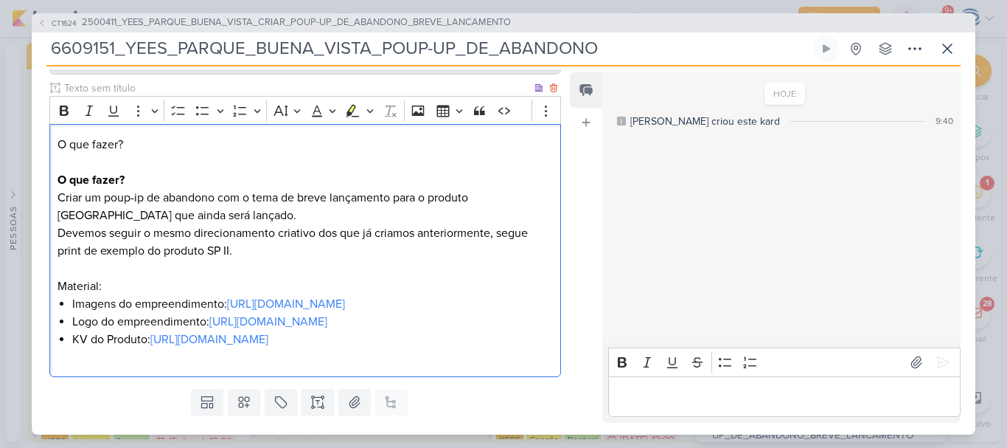
click at [63, 166] on p "O que fazer? O que fazer?" at bounding box center [306, 162] width 496 height 53
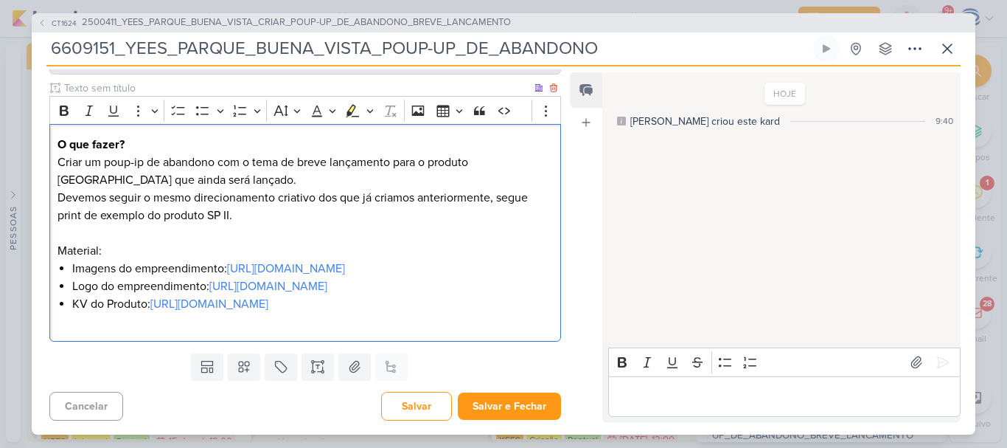
click at [139, 161] on p "Criar um poup-ip de abandono com o tema de breve lançamento para o produto Parq…" at bounding box center [306, 206] width 496 height 106
click at [305, 180] on p "Criar um poup-up de abandono com o tema de breve lançamento para o produto Parq…" at bounding box center [306, 206] width 496 height 106
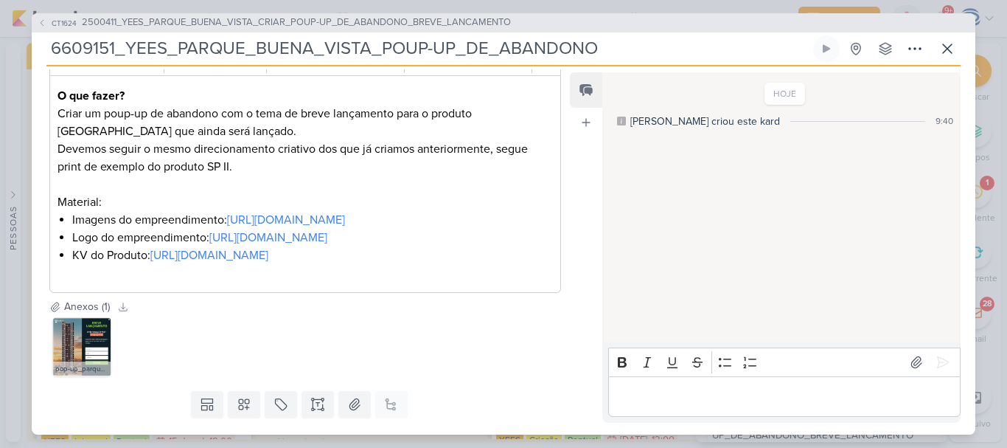
scroll to position [176, 0]
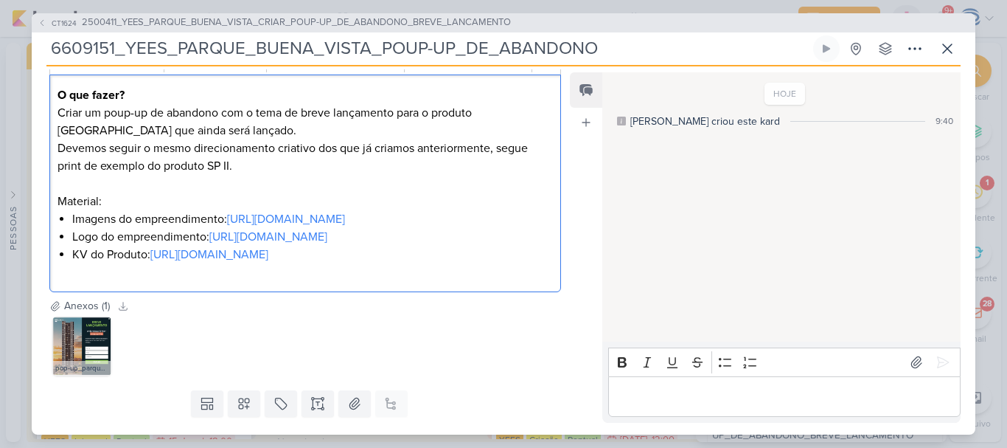
drag, startPoint x: 264, startPoint y: 131, endPoint x: 121, endPoint y: 129, distance: 143.1
drag, startPoint x: 121, startPoint y: 129, endPoint x: 112, endPoint y: 131, distance: 9.0
click at [112, 131] on p "Criar um poup-up de abandono com o tema de breve lançamento para o produto Parq…" at bounding box center [306, 157] width 496 height 106
drag, startPoint x: 123, startPoint y: 131, endPoint x: 264, endPoint y: 131, distance: 140.9
click at [264, 131] on p "Criar um poup-up de abandono com o tema de breve lançamento para o produto Parq…" at bounding box center [306, 157] width 496 height 106
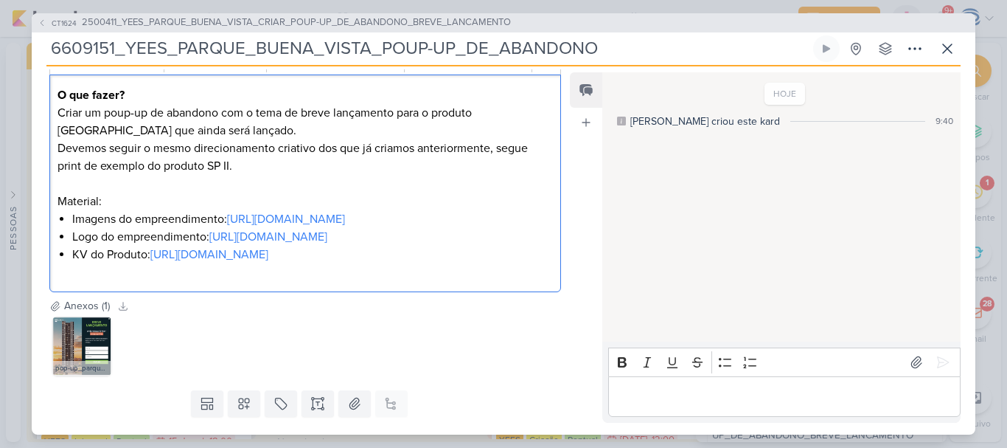
click at [271, 169] on p "Criar um poup-up de abandono com o tema de breve lançamento para o produto Parq…" at bounding box center [306, 157] width 496 height 106
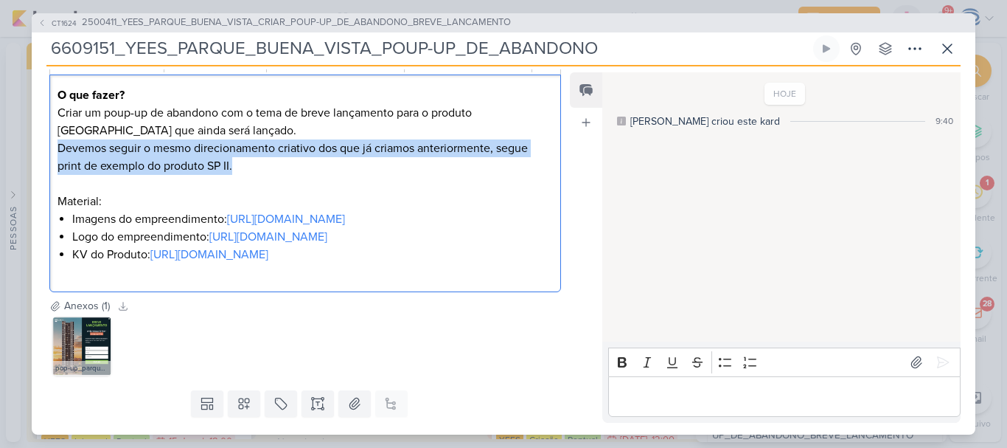
drag, startPoint x: 271, startPoint y: 169, endPoint x: 57, endPoint y: 146, distance: 215.8
click at [58, 146] on p "Criar um poup-up de abandono com o tema de breve lançamento para o produto Parq…" at bounding box center [306, 157] width 496 height 106
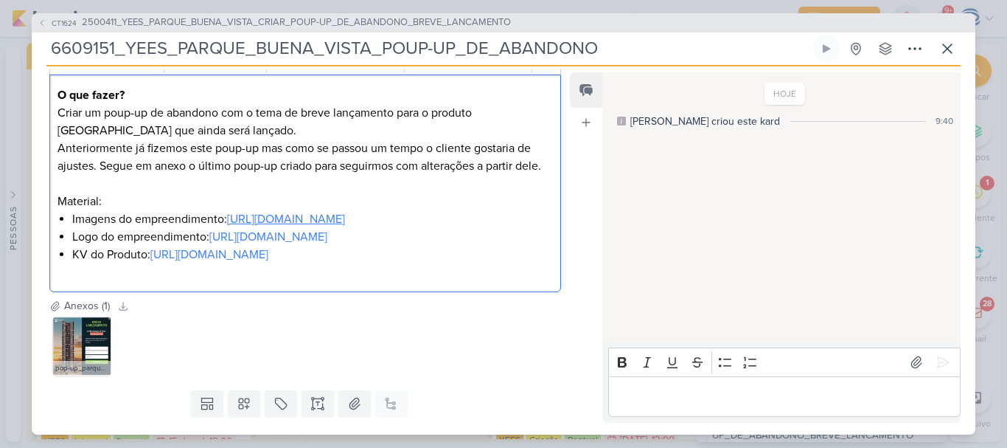
click at [227, 226] on link "https://drive.google.com/drive/folders/1dy5Ahg5FN3XGyrGNmoSu9GJOwBk8Whr3" at bounding box center [286, 219] width 118 height 15
click at [209, 244] on link "[URL][DOMAIN_NAME]" at bounding box center [268, 236] width 118 height 15
click at [150, 262] on link "[URL][DOMAIN_NAME]" at bounding box center [209, 254] width 118 height 15
drag, startPoint x: 504, startPoint y: 235, endPoint x: 521, endPoint y: 234, distance: 17.8
drag, startPoint x: 521, startPoint y: 234, endPoint x: 66, endPoint y: 240, distance: 455.8
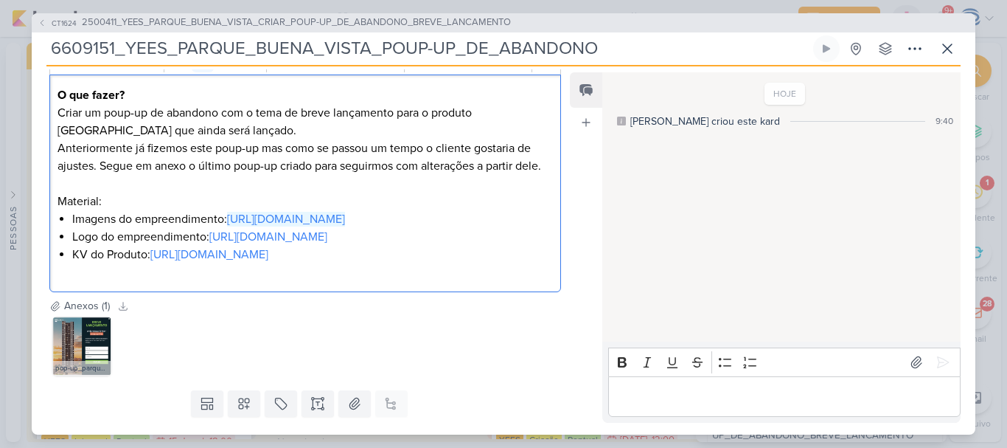
click at [66, 240] on div "O que fazer? Criar um poup-up de abandono com o tema de breve lançamento para o…" at bounding box center [305, 183] width 512 height 218
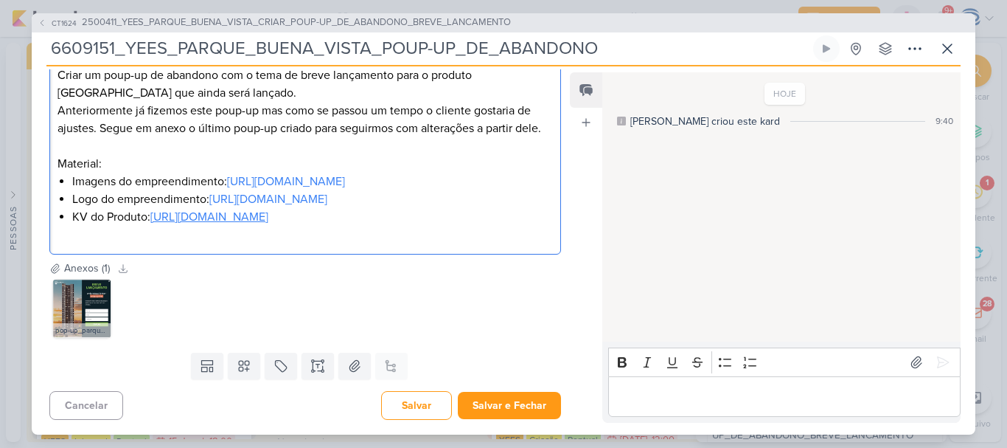
scroll to position [224, 0]
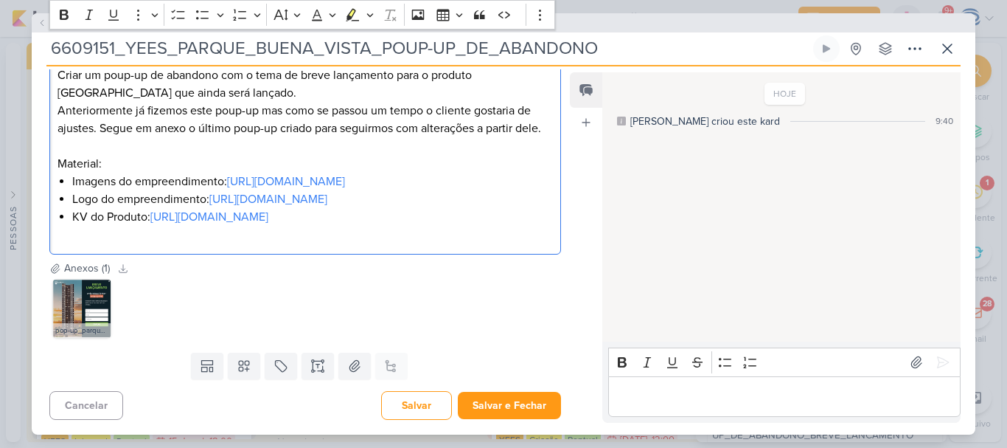
click at [551, 122] on div "O que fazer? Criar um poup-up de abandono com o tema de breve lançamento para o…" at bounding box center [305, 146] width 512 height 218
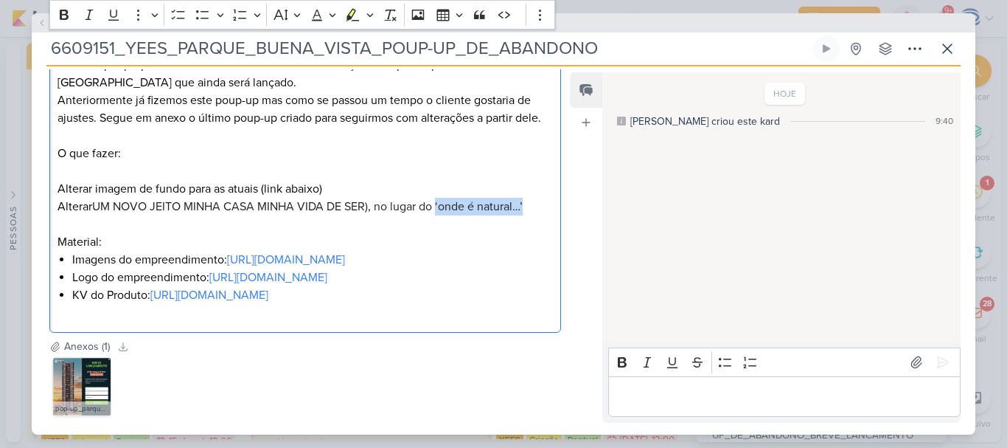
copy span "‘onde é natural…’"
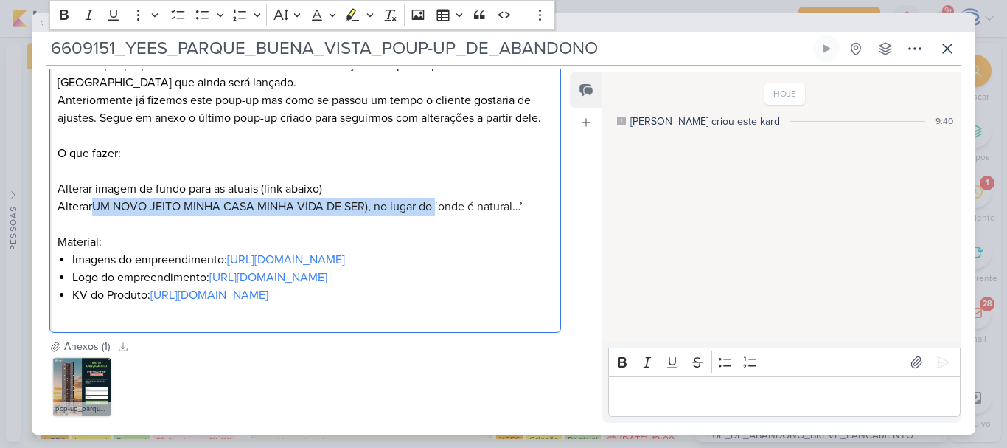
drag, startPoint x: 437, startPoint y: 204, endPoint x: 91, endPoint y: 212, distance: 345.9
click at [91, 212] on p "O que fazer: Alterar imagem de fundo para as atuais (link abaixo) Alterar UM NO…" at bounding box center [306, 198] width 496 height 106
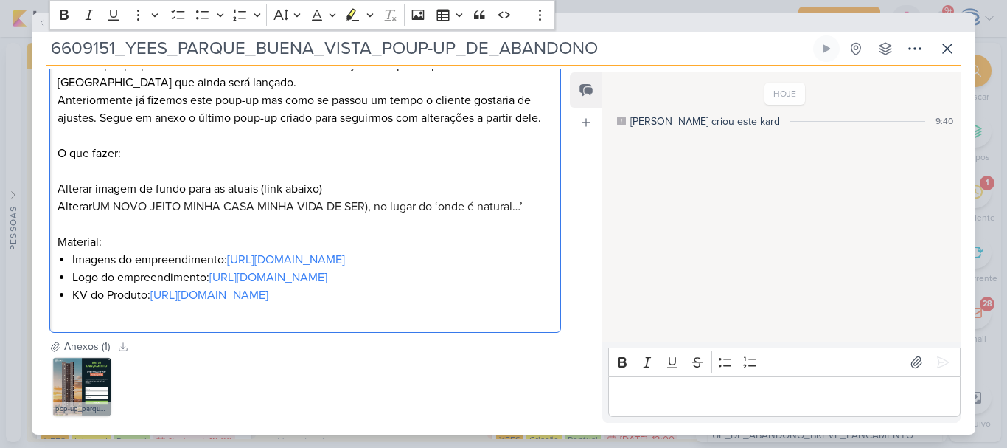
click at [91, 212] on p "O que fazer: Alterar imagem de fundo para as atuais (link abaixo) Alterar UM NO…" at bounding box center [306, 198] width 496 height 106
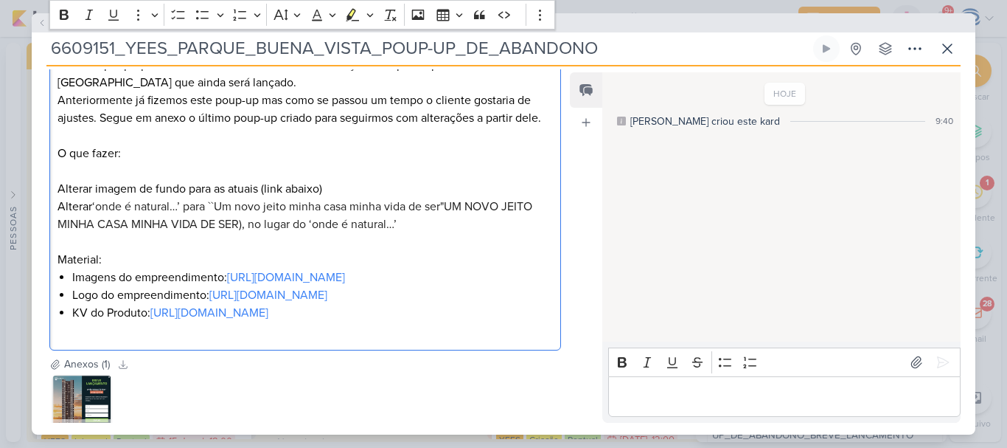
drag, startPoint x: 445, startPoint y: 207, endPoint x: 469, endPoint y: 220, distance: 26.7
drag, startPoint x: 469, startPoint y: 220, endPoint x: 449, endPoint y: 203, distance: 26.2
click at [449, 203] on span "‘onde é natural…’ para ``Um novo jeito minha casa minha vida de ser"UM NOVO JEI…" at bounding box center [295, 215] width 475 height 32
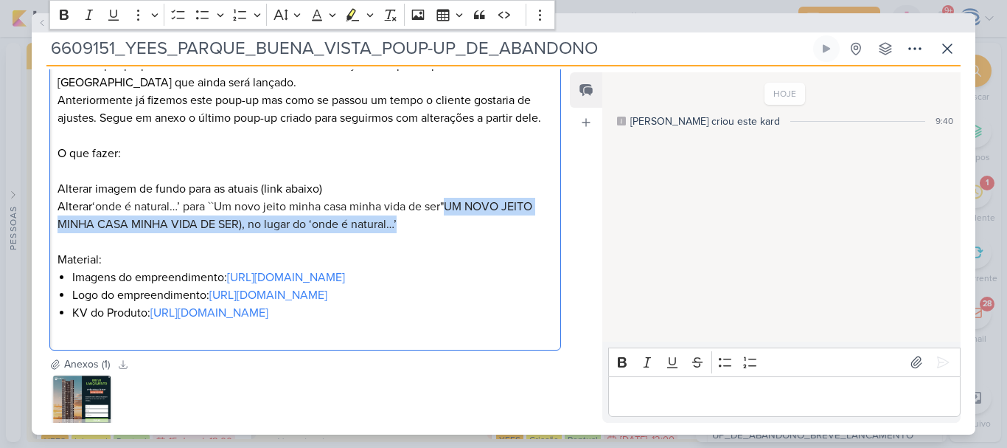
drag, startPoint x: 449, startPoint y: 203, endPoint x: 456, endPoint y: 227, distance: 25.2
click at [456, 227] on p "O que fazer: Alterar imagem de fundo para as atuais (link abaixo) Alterar ‘onde…" at bounding box center [306, 207] width 496 height 124
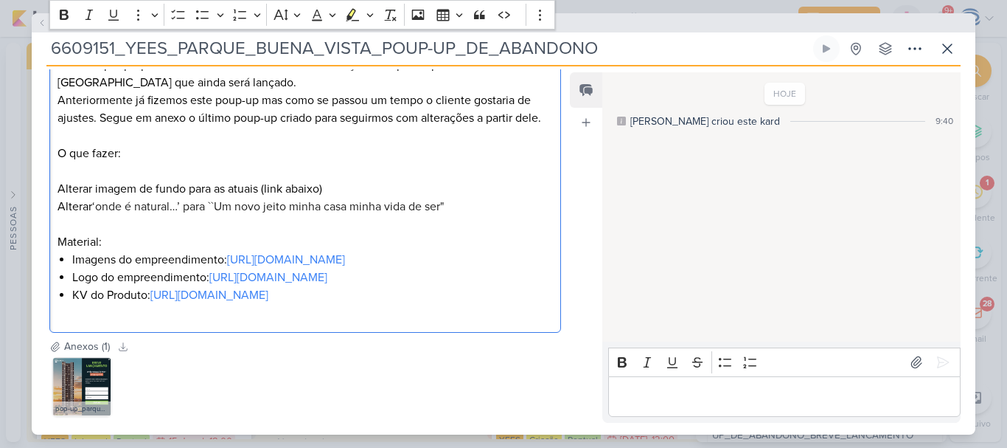
scroll to position [319, 0]
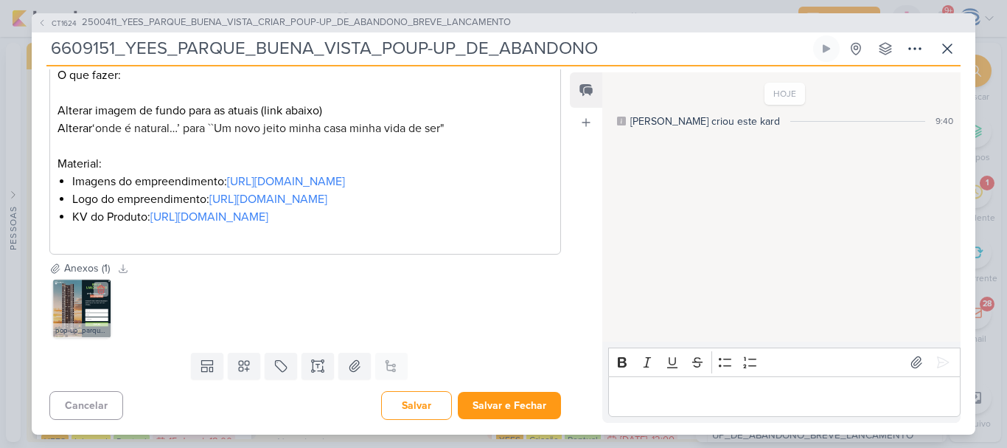
click at [72, 338] on img at bounding box center [81, 308] width 59 height 59
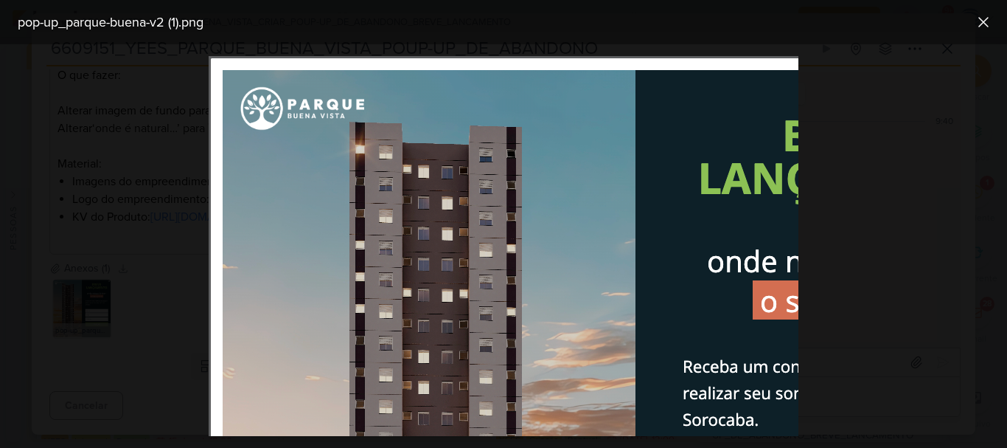
scroll to position [2, 0]
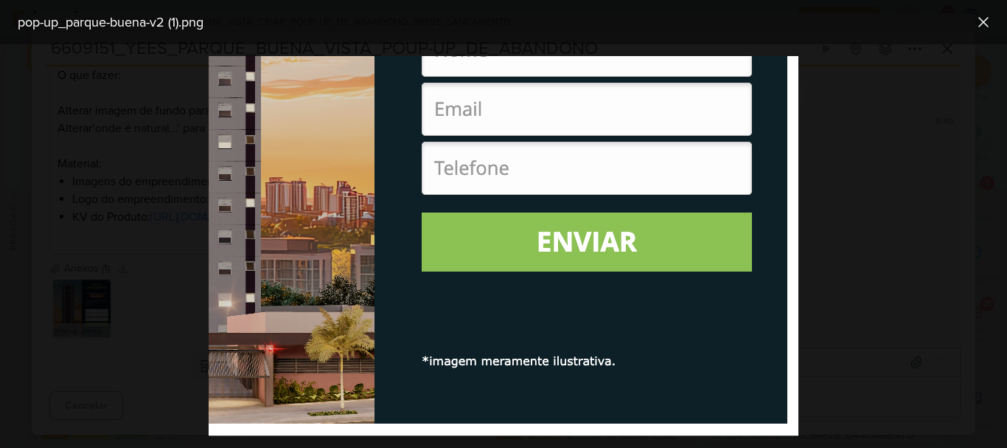
scroll to position [468, 0]
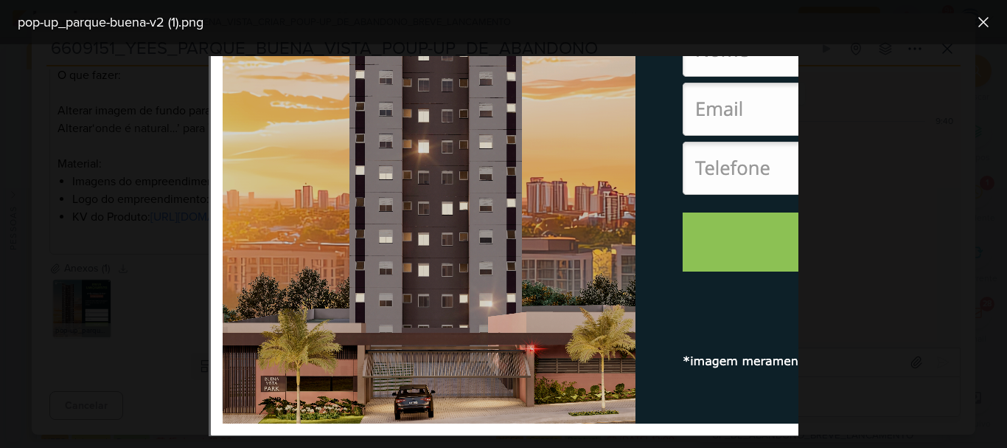
click at [846, 223] on div at bounding box center [503, 245] width 1007 height 403
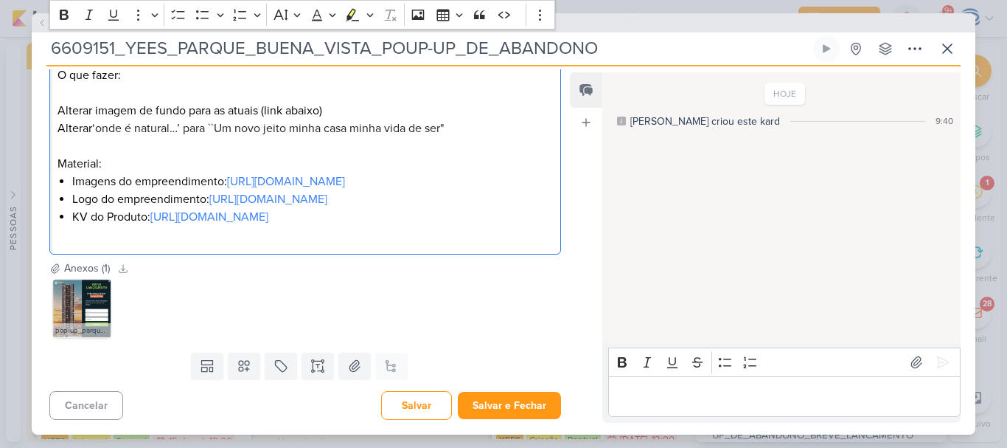
click at [58, 96] on p "O que fazer: Alterar imagem de fundo para as atuais (link abaixo) Alterar ‘onde…" at bounding box center [306, 119] width 496 height 106
click at [198, 15] on icon "Editor toolbar" at bounding box center [202, 14] width 15 height 15
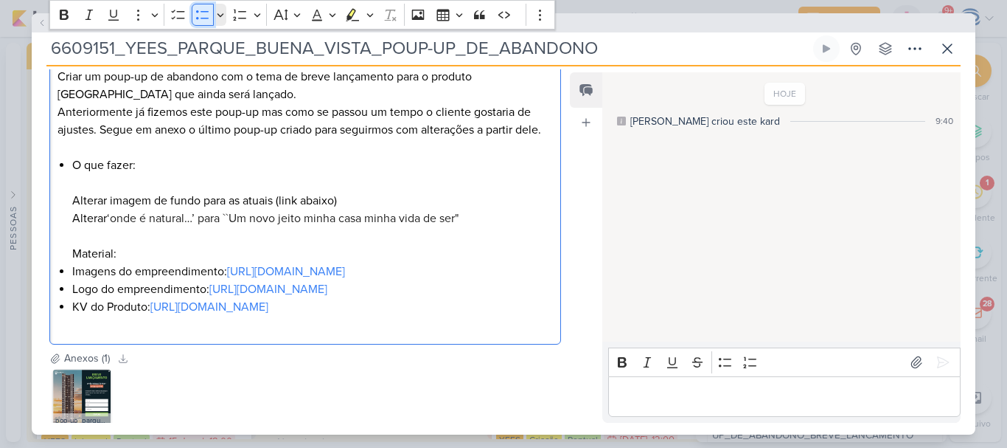
click at [198, 15] on icon "Editor toolbar" at bounding box center [202, 14] width 15 height 15
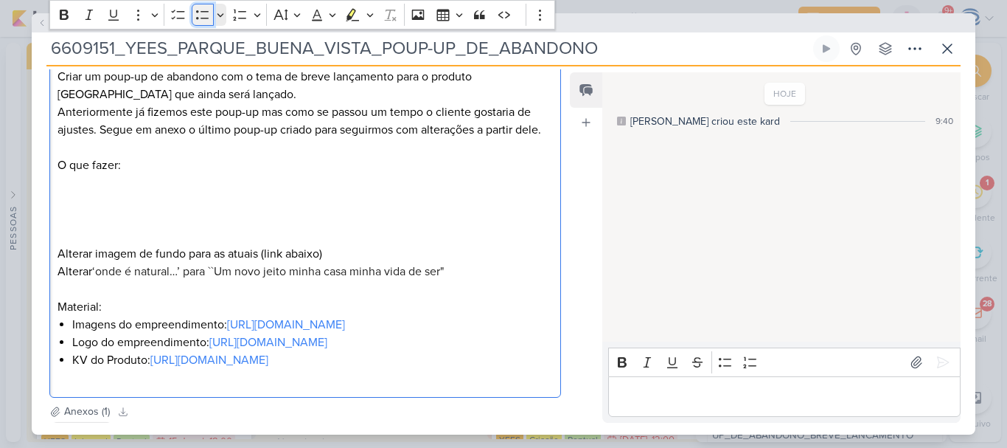
click at [198, 15] on icon "Editor toolbar" at bounding box center [202, 14] width 15 height 15
click at [69, 274] on div "O que fazer? Criar um poup-up de abandono com o tema de breve lançamento para o…" at bounding box center [305, 217] width 512 height 359
click at [67, 222] on p "Editor editing area: main" at bounding box center [306, 218] width 496 height 18
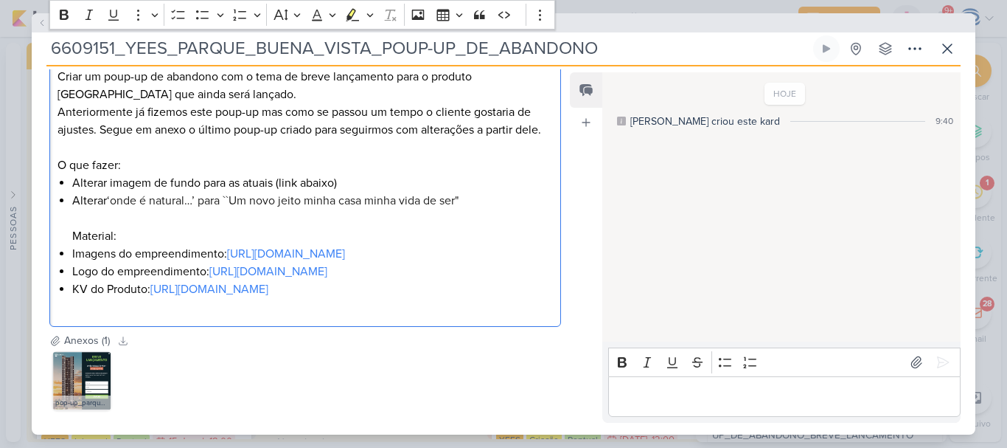
drag, startPoint x: 146, startPoint y: 162, endPoint x: 52, endPoint y: 164, distance: 93.7
drag, startPoint x: 52, startPoint y: 164, endPoint x: 373, endPoint y: 197, distance: 322.5
click at [373, 197] on span "‘onde é natural…’ para ``Um novo jeito minha casa minha vida de ser"" at bounding box center [283, 200] width 352 height 15
click at [119, 167] on p "O que fazer:" at bounding box center [306, 165] width 496 height 18
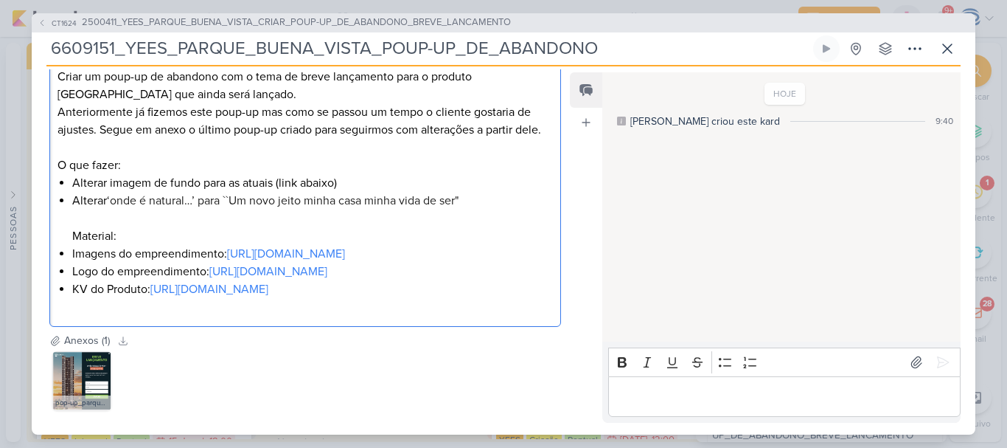
drag, startPoint x: 132, startPoint y: 159, endPoint x: 54, endPoint y: 164, distance: 78.3
click at [54, 164] on div "O que fazer? Criar um poup-up de abandono com o tema de breve lançamento para o…" at bounding box center [305, 182] width 512 height 288
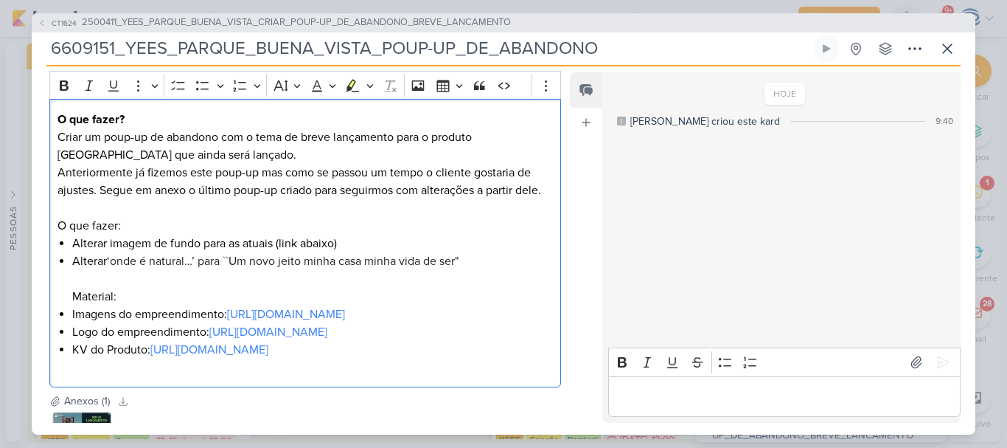
scroll to position [126, 0]
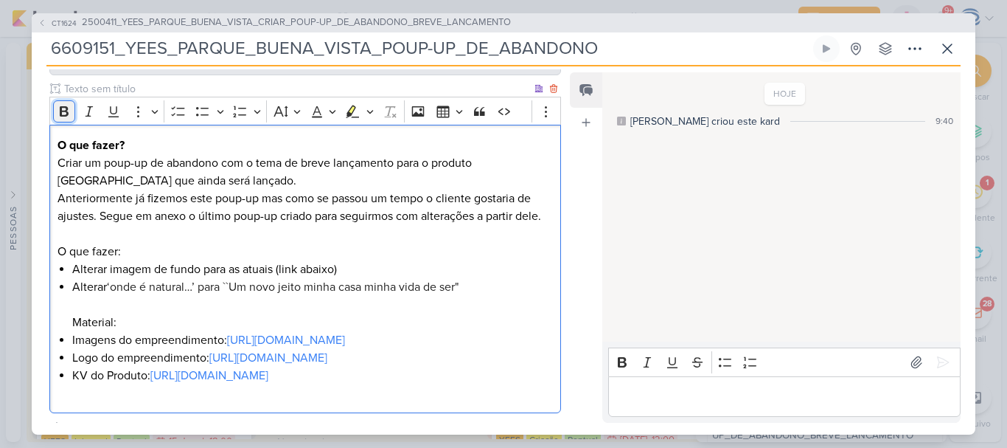
click at [61, 121] on button "Bold" at bounding box center [64, 111] width 22 height 22
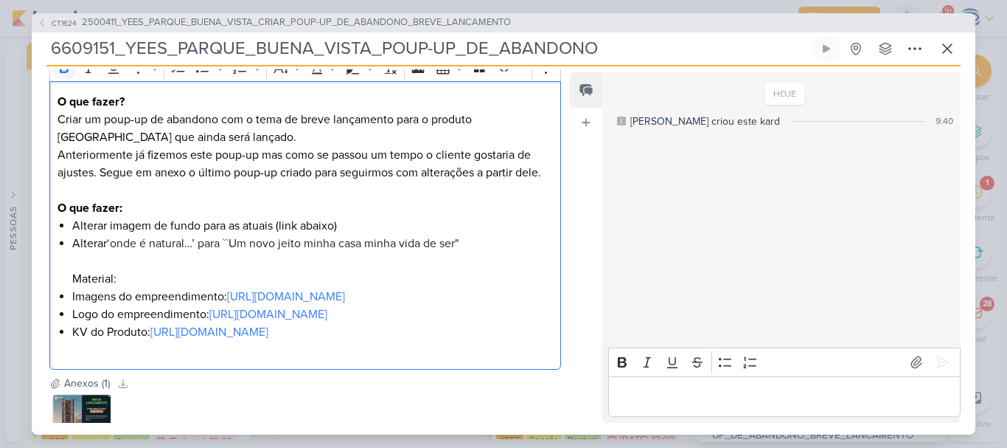
scroll to position [169, 0]
drag, startPoint x: 128, startPoint y: 105, endPoint x: 51, endPoint y: 103, distance: 77.4
click at [51, 103] on div "O que fazer? Criar um poup-up de abandono com o tema de breve lançamento para o…" at bounding box center [305, 226] width 512 height 288
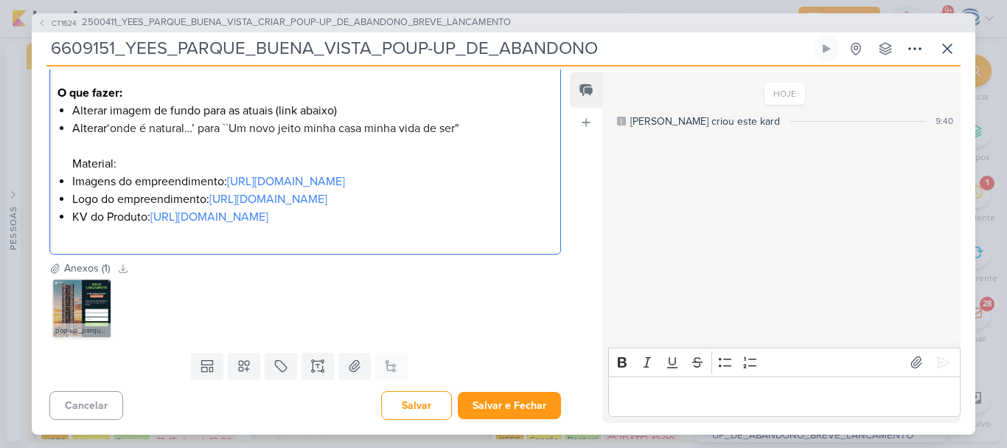
scroll to position [269, 0]
drag, startPoint x: 113, startPoint y: 150, endPoint x: 124, endPoint y: 156, distance: 12.2
click at [124, 156] on li "Alterar ‘onde é natural…’ para ``Um novo jeito minha casa minha vida de ser" Ma…" at bounding box center [312, 145] width 481 height 53
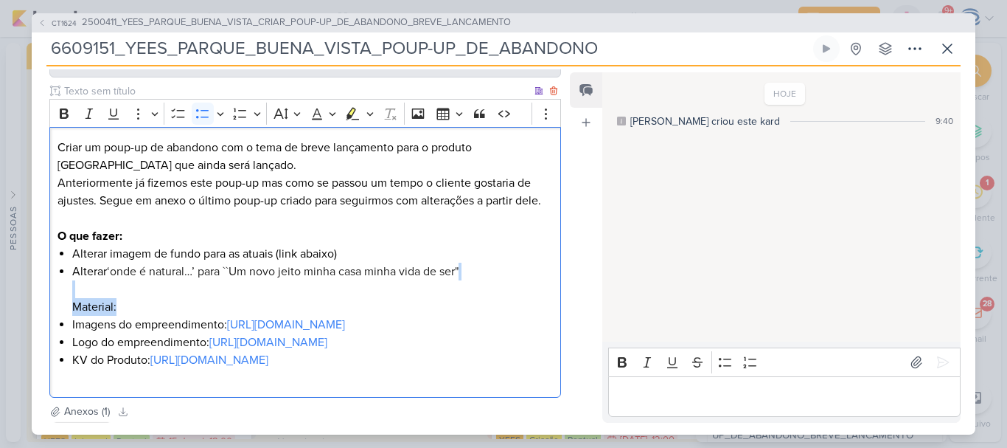
scroll to position [123, 0]
click at [63, 121] on icon "Editor toolbar" at bounding box center [64, 114] width 15 height 15
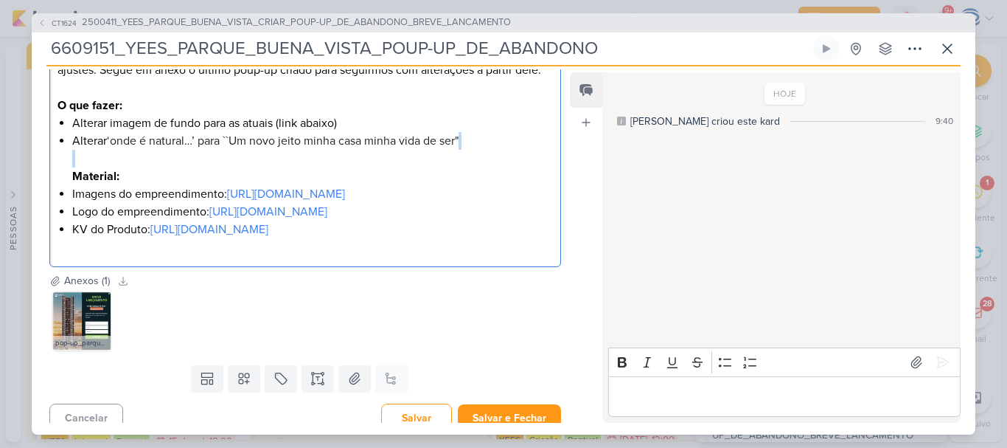
scroll to position [255, 0]
click at [247, 236] on link "[URL][DOMAIN_NAME]" at bounding box center [209, 228] width 118 height 15
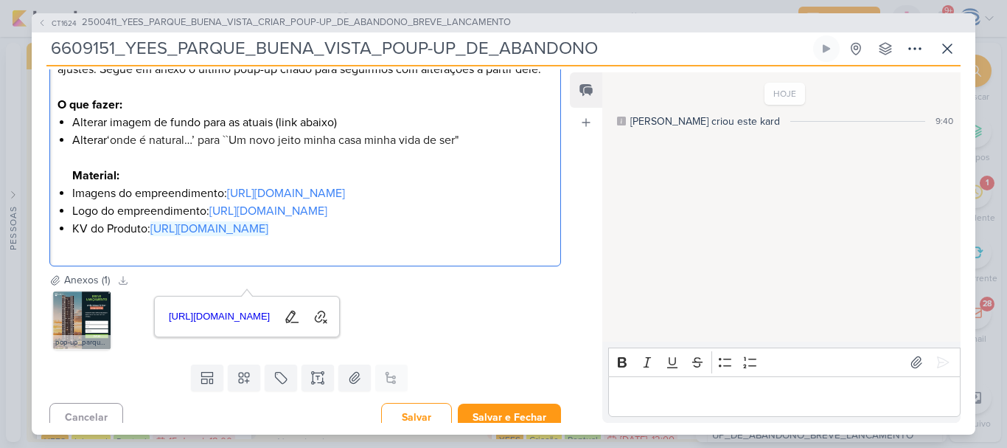
scroll to position [320, 0]
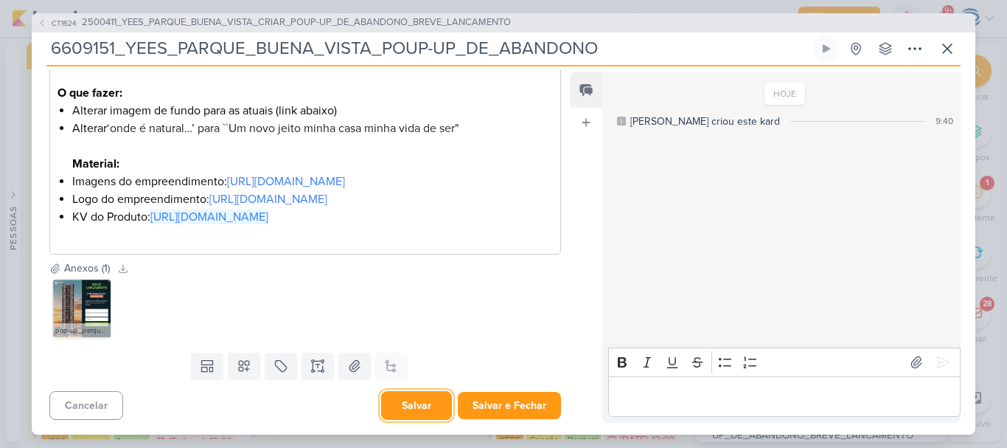
click at [395, 401] on button "Salvar" at bounding box center [416, 405] width 71 height 29
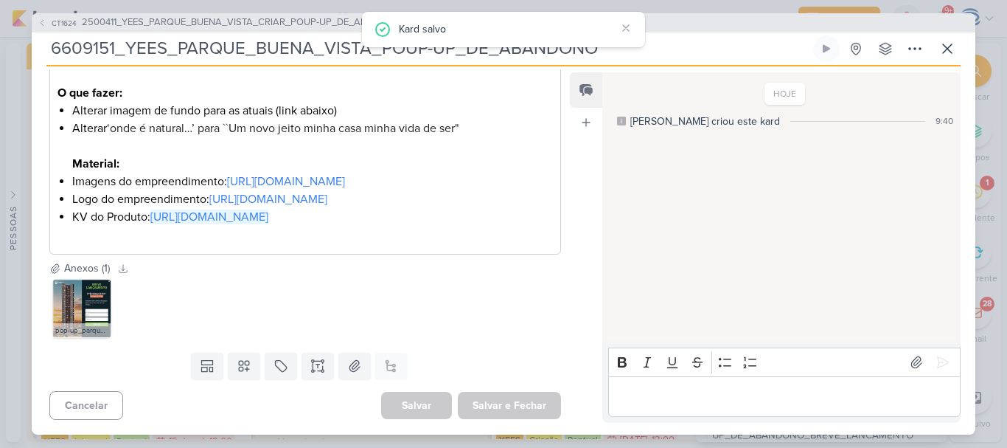
drag, startPoint x: 622, startPoint y: 49, endPoint x: 30, endPoint y: 60, distance: 591.5
click at [30, 60] on div "CT1624 2500411_YEES_PARQUE_BUENA_VISTA_CRIAR_POUP-UP_DE_ABANDONO_BREVE_LANCAMEN…" at bounding box center [503, 224] width 1007 height 448
click at [942, 42] on icon at bounding box center [948, 49] width 18 height 18
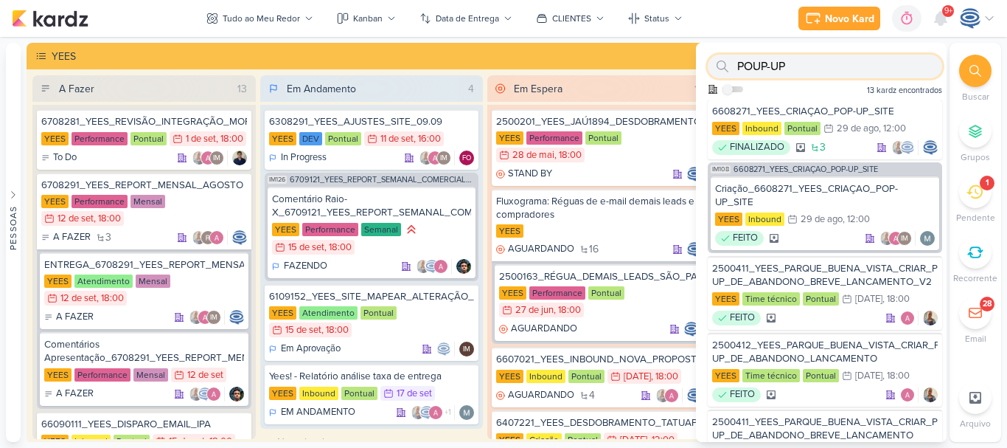
click at [903, 70] on input "POUP-UP" at bounding box center [825, 67] width 235 height 24
type input "P"
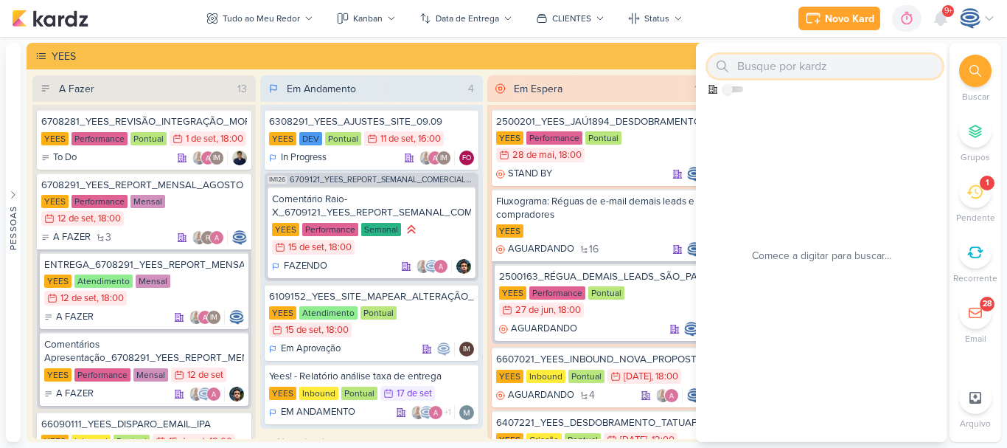
scroll to position [0, 0]
paste input "6609151_YEES_PARQUE_BUENA_VISTA_POUP-UP_DE_ABANDONO"
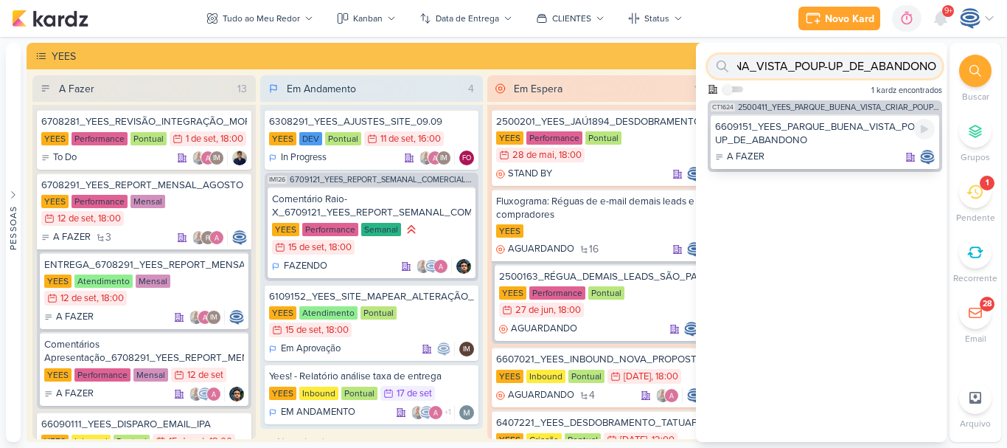
type input "6609151_YEES_PARQUE_BUENA_VISTA_POUP-UP_DE_ABANDONO"
click at [827, 124] on div "6609151_YEES_PARQUE_BUENA_VISTA_POUP-UP_DE_ABANDONO" at bounding box center [825, 133] width 220 height 27
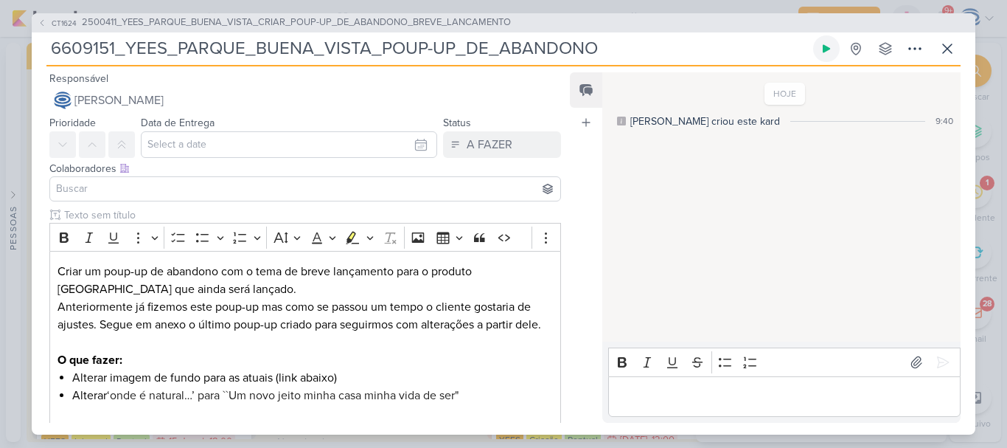
click at [818, 47] on button at bounding box center [826, 48] width 27 height 27
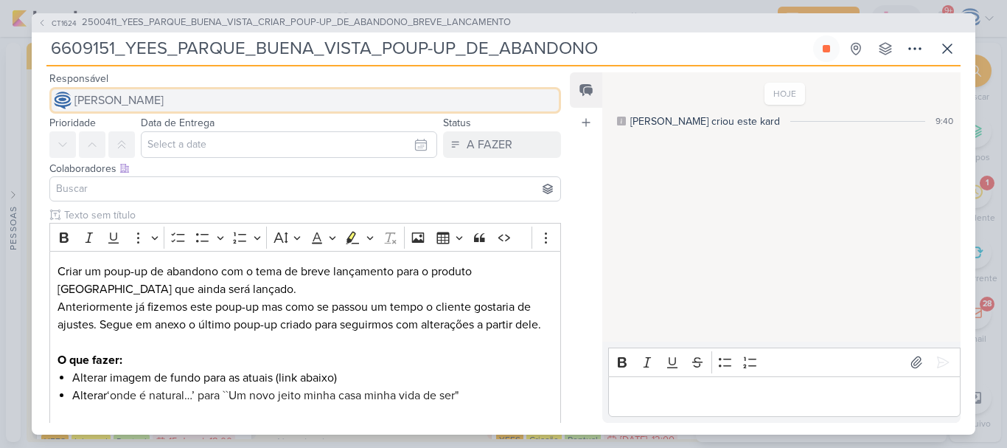
click at [123, 103] on span "[PERSON_NAME]" at bounding box center [118, 100] width 89 height 18
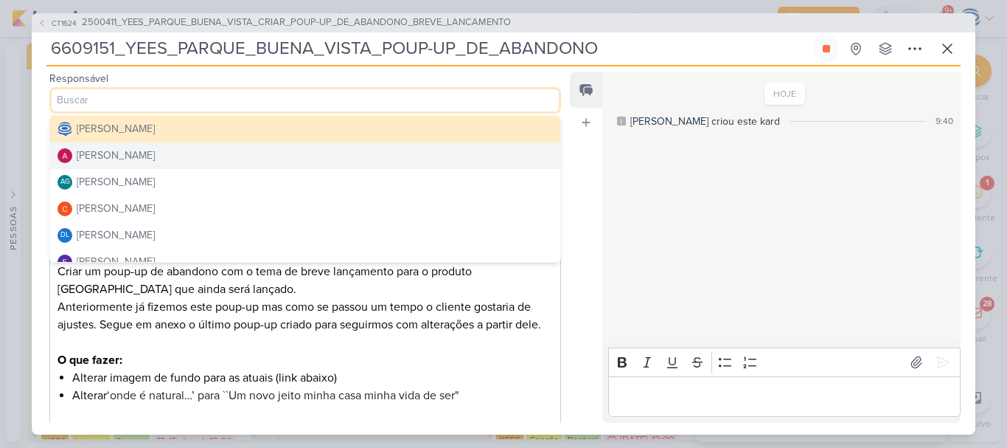
click at [129, 158] on div "[PERSON_NAME]" at bounding box center [116, 154] width 78 height 15
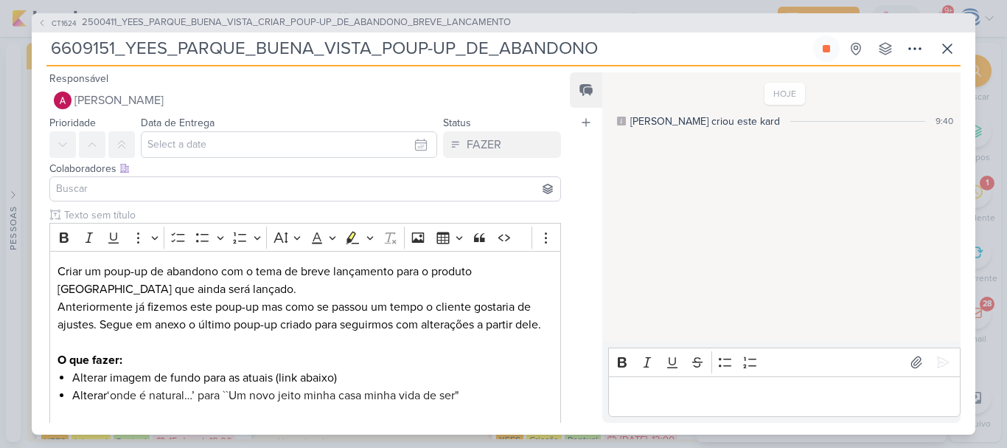
click at [155, 189] on input at bounding box center [305, 189] width 504 height 18
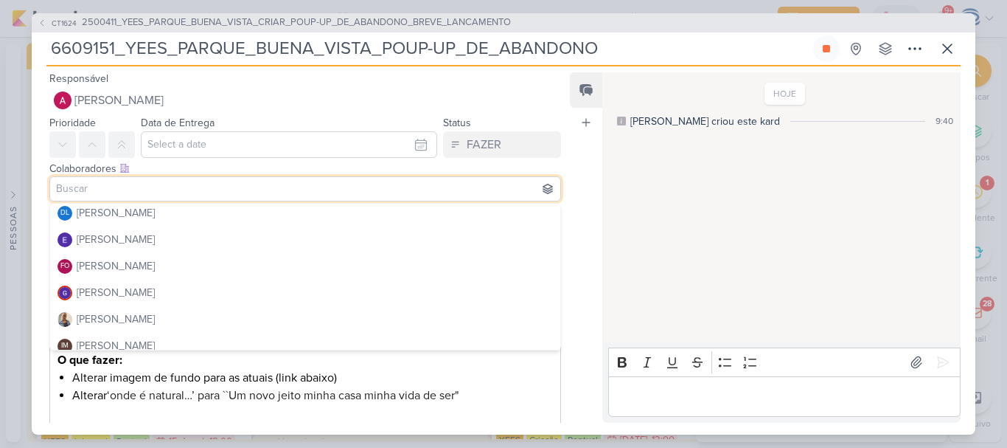
scroll to position [142, 0]
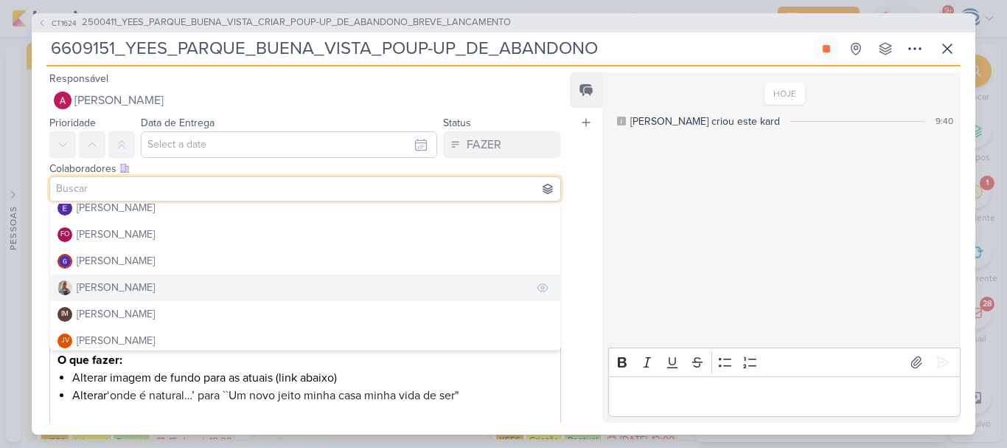
click at [153, 296] on button "[PERSON_NAME]" at bounding box center [305, 287] width 510 height 27
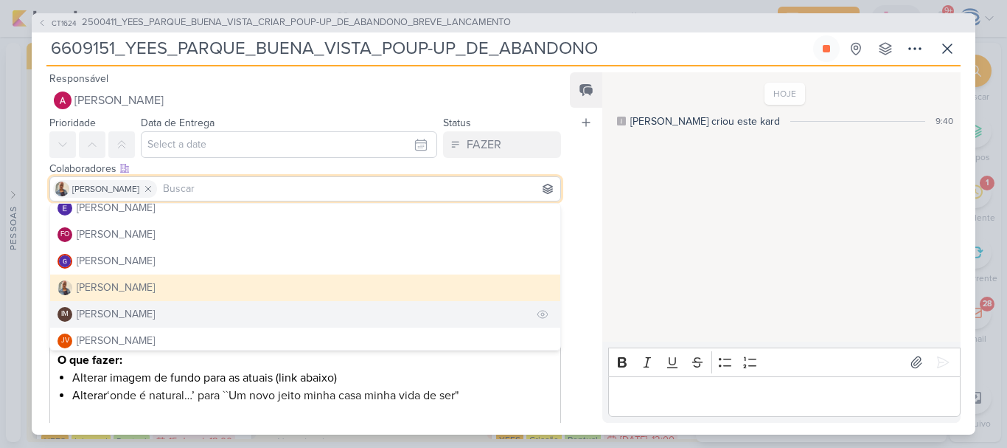
click at [150, 313] on div "[PERSON_NAME]" at bounding box center [116, 313] width 78 height 15
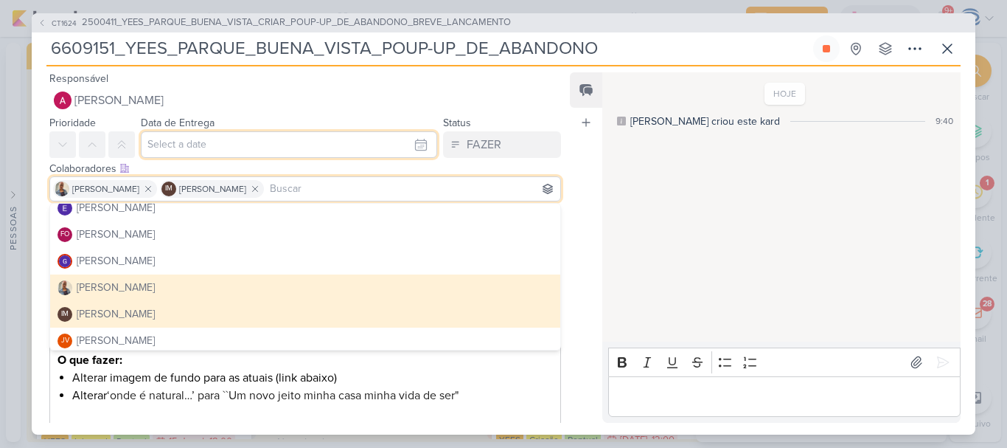
click at [171, 138] on input "text" at bounding box center [289, 144] width 296 height 27
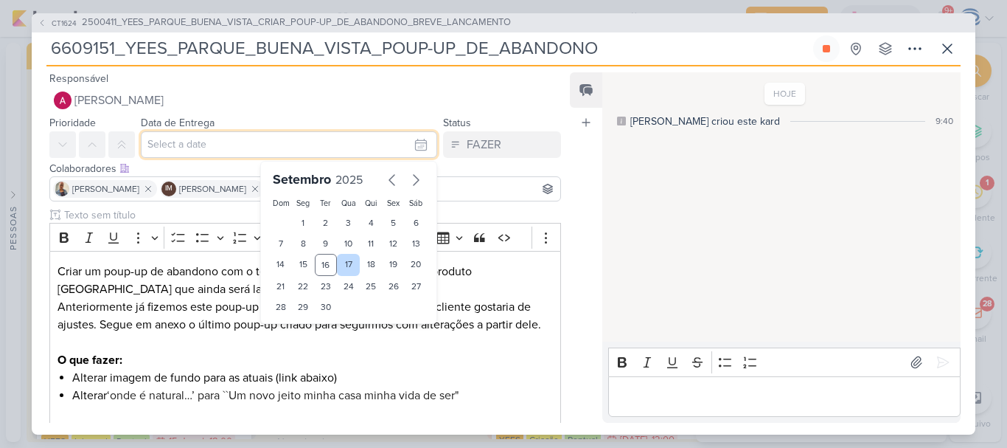
drag, startPoint x: 171, startPoint y: 138, endPoint x: 342, endPoint y: 263, distance: 211.7
click at [342, 158] on div "Setembro 2025 Dom Seg Ter Qua Qui Sex Sáb 1 2 3 4 5 6 7 8 9 10 11 12 13 14 15 1…" at bounding box center [289, 144] width 296 height 27
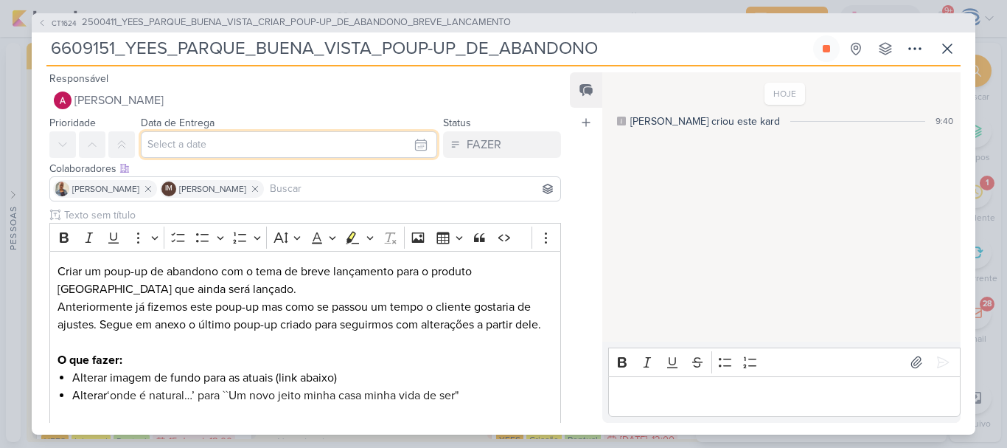
click at [206, 149] on input "text" at bounding box center [289, 144] width 296 height 27
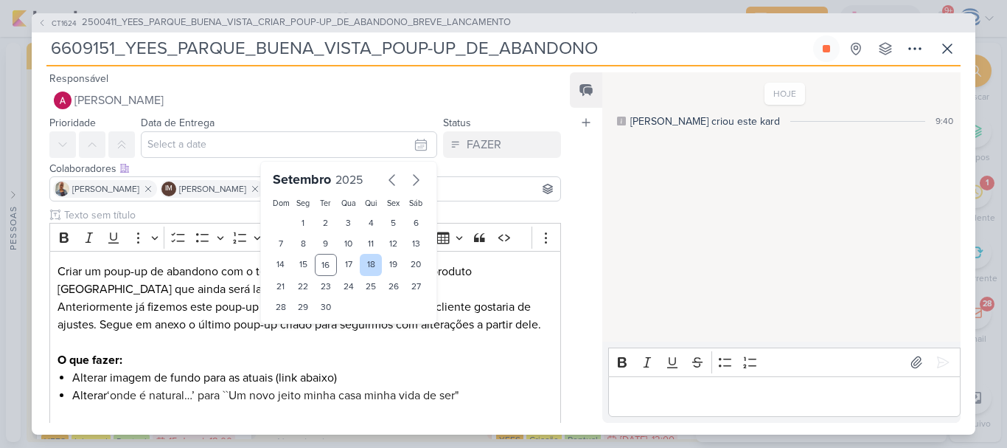
click at [365, 265] on div "18" at bounding box center [371, 265] width 23 height 22
type input "18 de setembro de 2025 às 23:59"
click at [294, 338] on select "00 01 02 03 04 05 06 07 08 09 10 11 12 13 14 15 16 17 18 19 20 21 22 23" at bounding box center [304, 332] width 21 height 18
select select "18"
click at [294, 323] on select "00 01 02 03 04 05 06 07 08 09 10 11 12 13 14 15 16 17 18 19 20 21 22 23" at bounding box center [304, 332] width 21 height 18
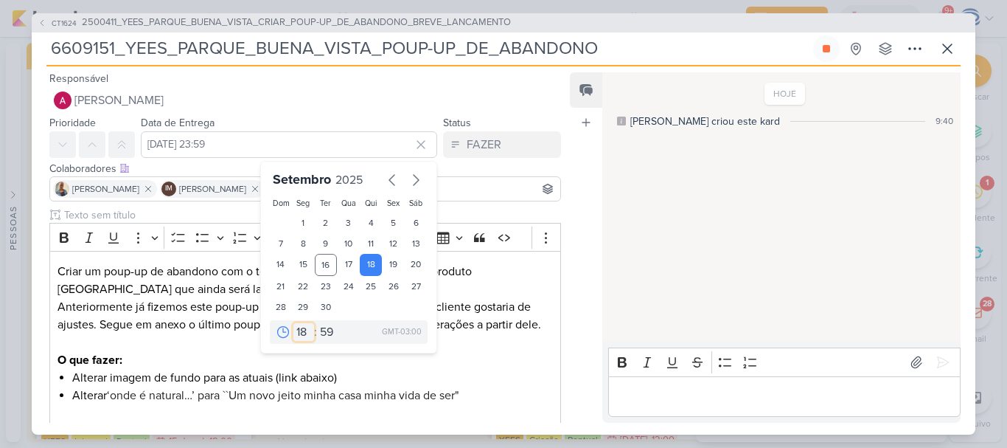
type input "18 de setembro de 2025 às 18:59"
drag, startPoint x: 326, startPoint y: 322, endPoint x: 325, endPoint y: 331, distance: 9.6
click at [325, 331] on div "00 01 02 03 04 05 06 07 08 09 10 11 12 13 14 15 16 17 18 19 20 21 22 23 : 00 05…" at bounding box center [349, 332] width 158 height 24
click at [325, 331] on select "00 05 10 15 20 25 30 35 40 45 50 55 59" at bounding box center [327, 332] width 21 height 18
select select "0"
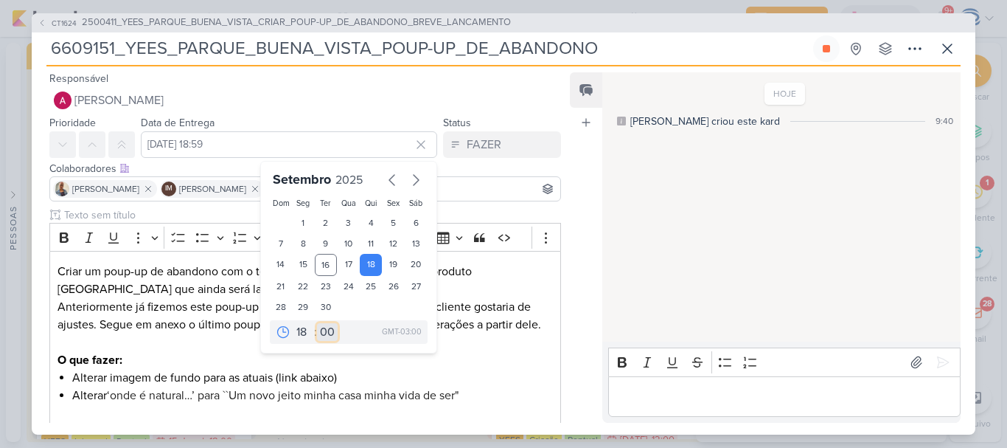
click at [317, 323] on select "00 05 10 15 20 25 30 35 40 45 50 55 59" at bounding box center [327, 332] width 21 height 18
type input "[DATE] 18:00"
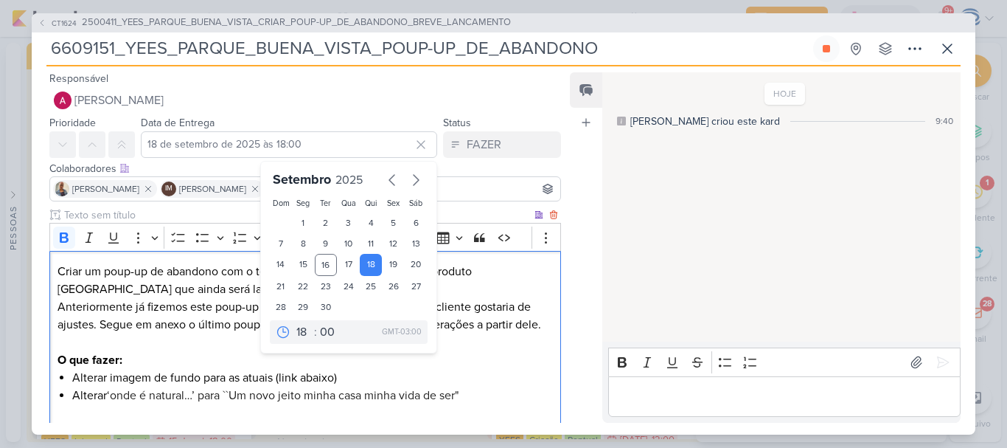
click at [484, 363] on p "O que fazer:" at bounding box center [306, 360] width 496 height 18
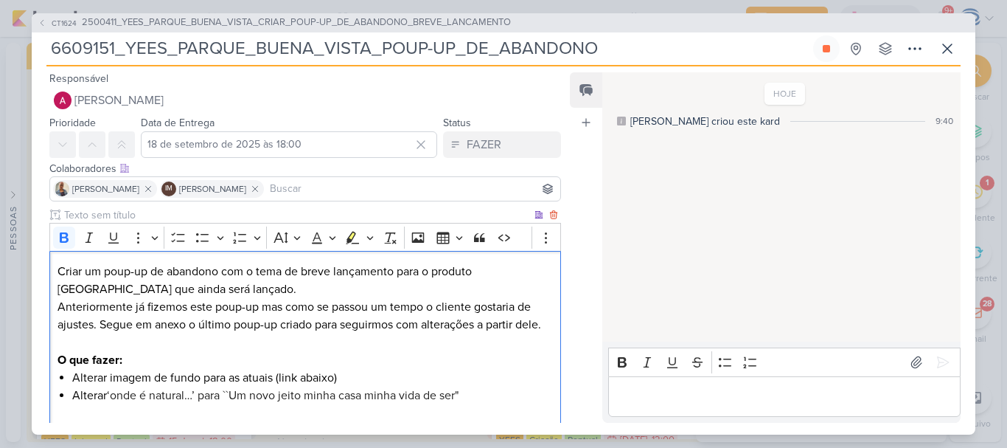
scroll to position [320, 0]
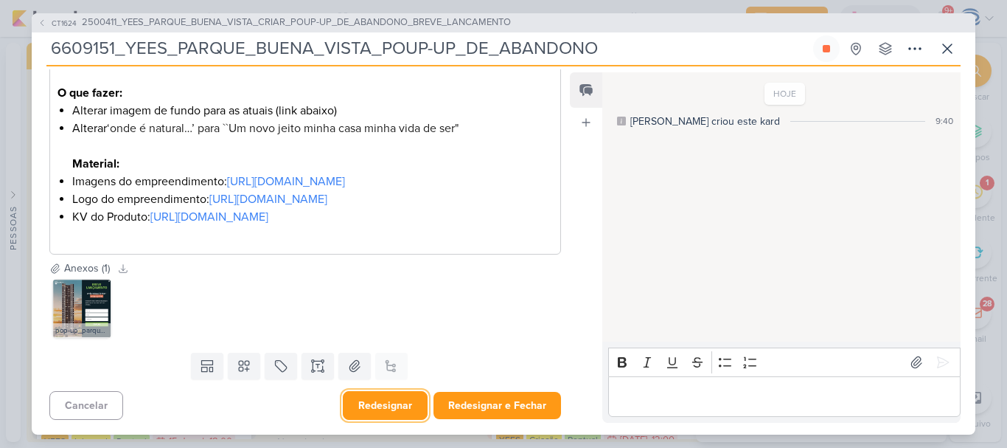
click at [358, 409] on button "Redesignar" at bounding box center [385, 405] width 85 height 29
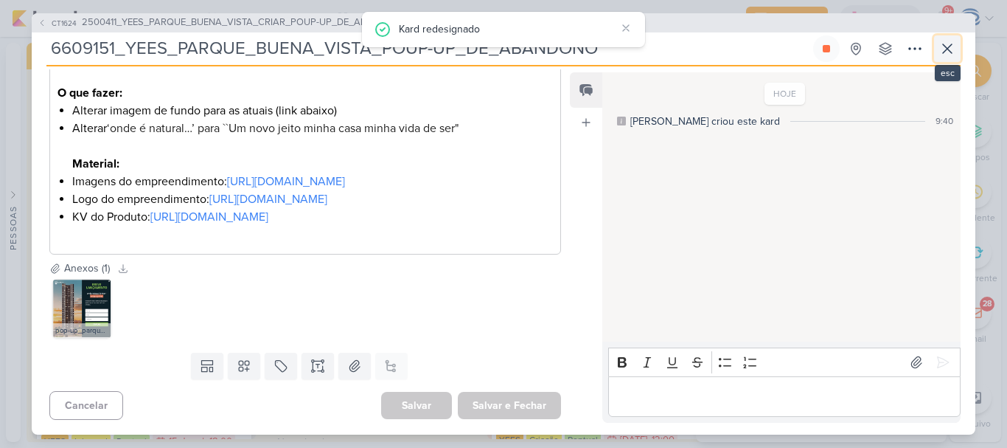
click at [940, 46] on icon at bounding box center [948, 49] width 18 height 18
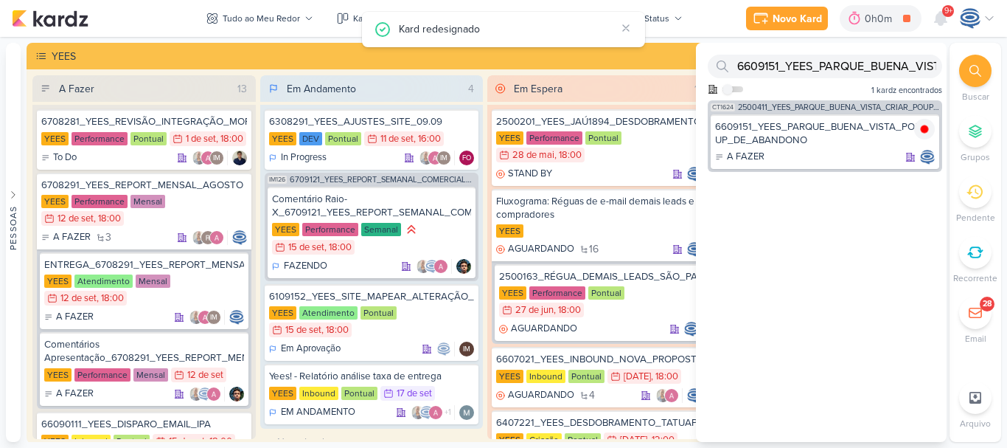
click at [970, 77] on div at bounding box center [975, 71] width 32 height 32
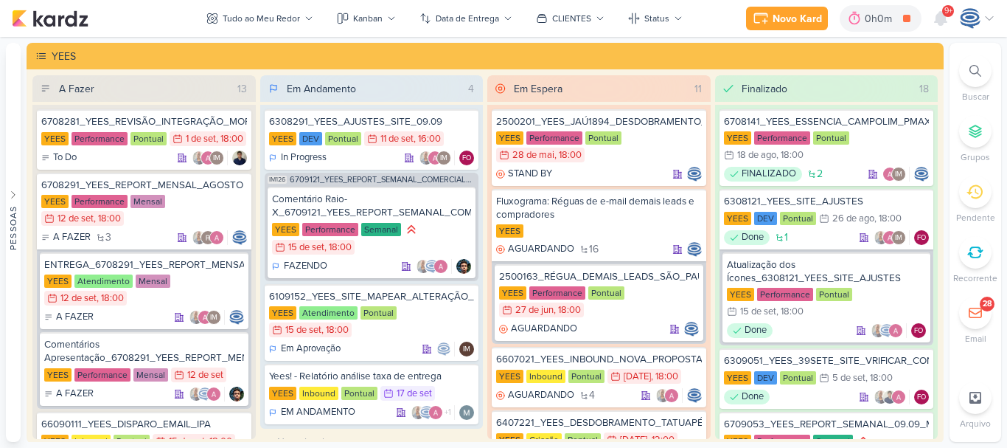
click at [974, 72] on icon at bounding box center [976, 71] width 12 height 12
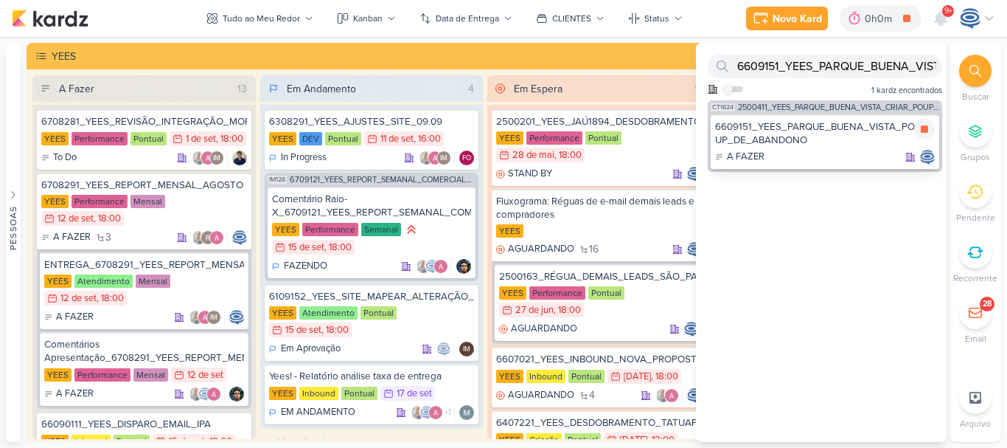
click at [817, 147] on div "6609151_YEES_PARQUE_BUENA_VISTA_POUP-UP_DE_ABANDONO A FAZER" at bounding box center [825, 141] width 229 height 55
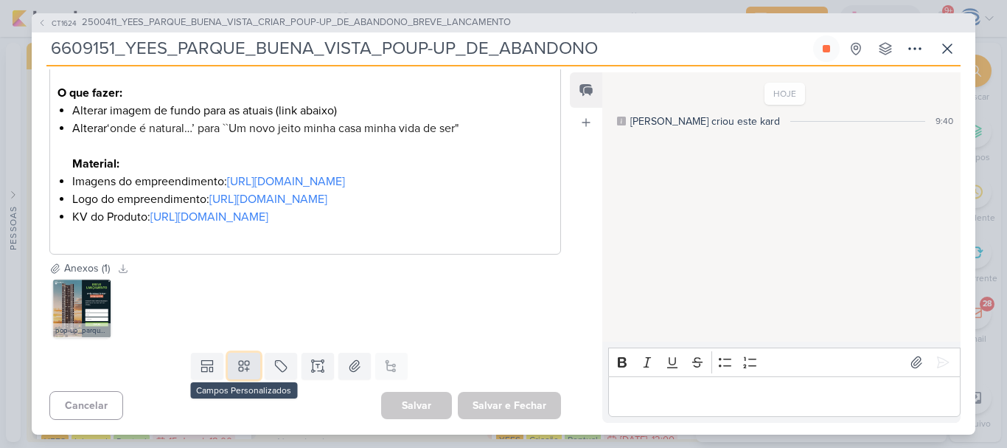
click at [237, 371] on icon at bounding box center [244, 365] width 15 height 15
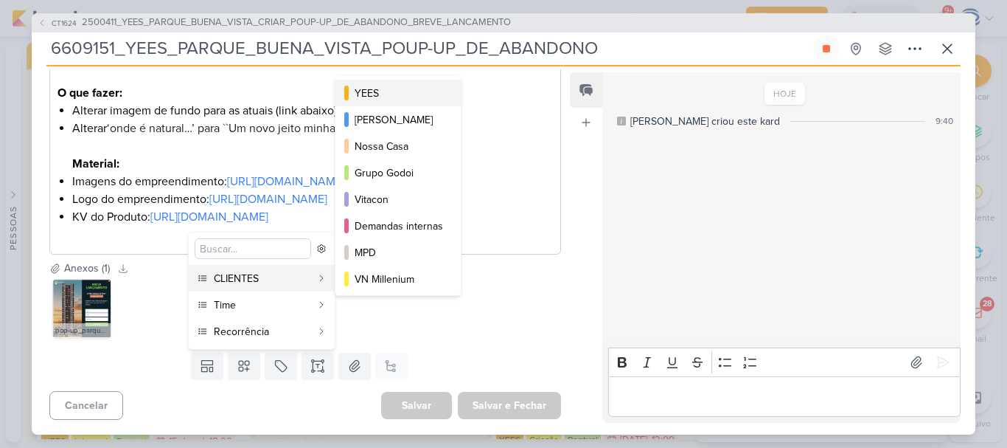
click at [383, 91] on div "YEES" at bounding box center [399, 93] width 88 height 15
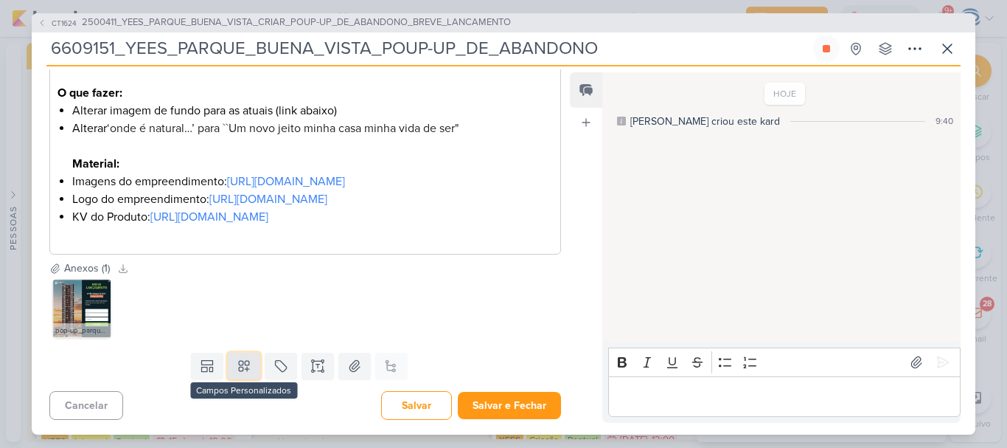
click at [241, 373] on icon at bounding box center [244, 365] width 15 height 15
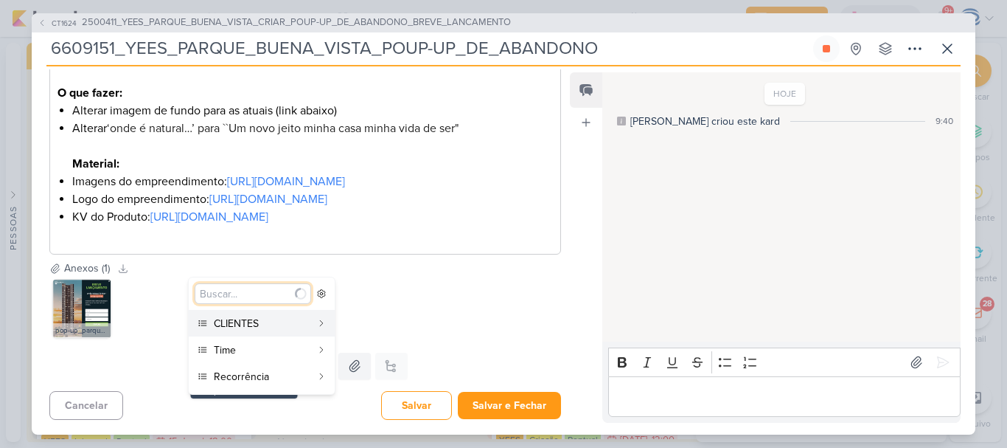
click at [241, 373] on icon at bounding box center [244, 365] width 15 height 15
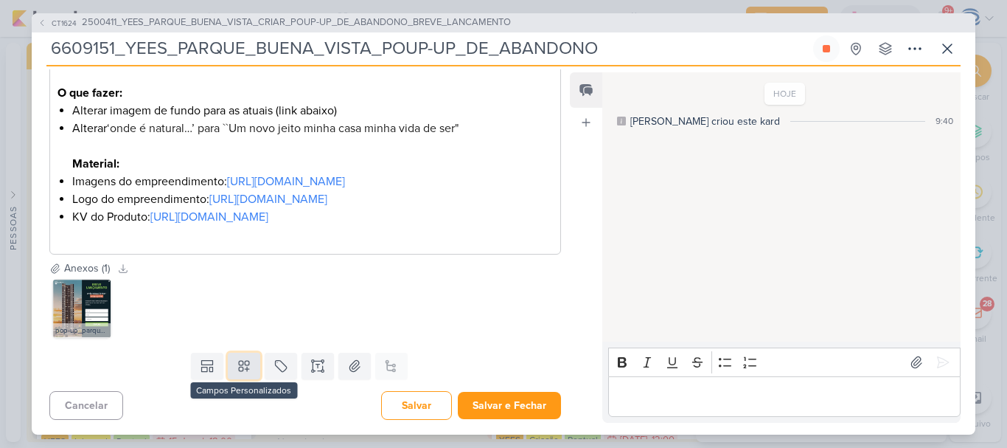
click at [241, 373] on icon at bounding box center [244, 365] width 15 height 15
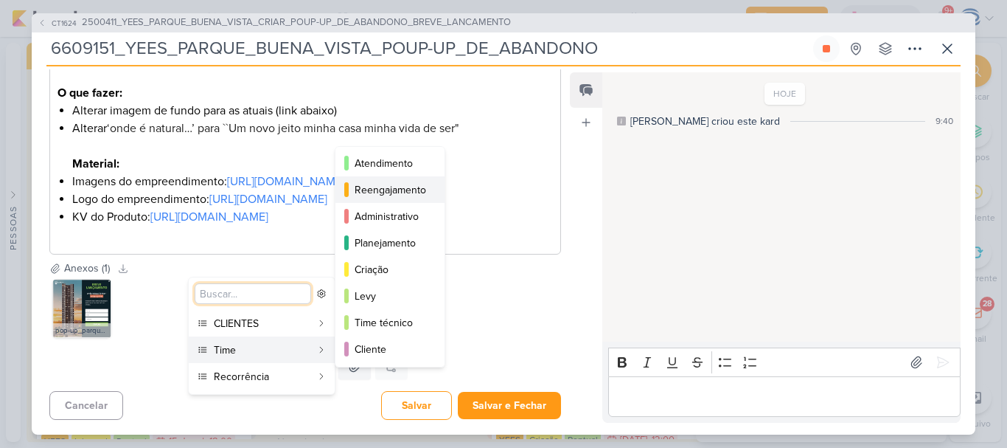
scroll to position [61, 0]
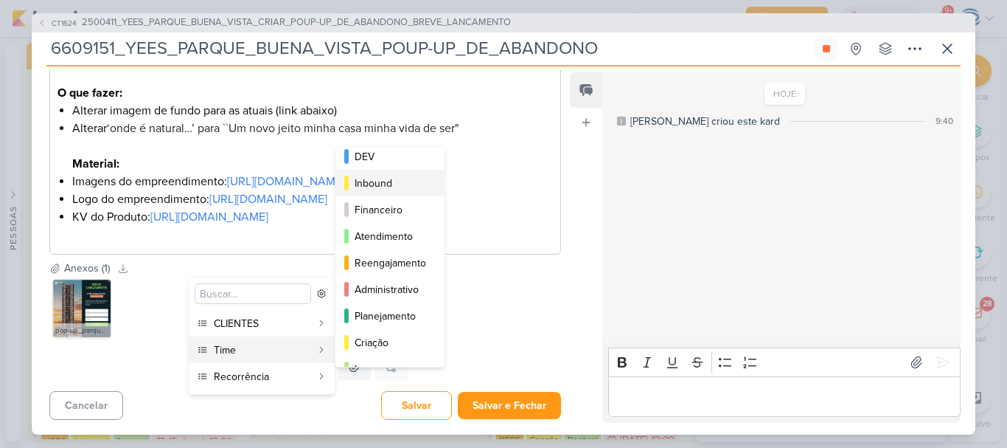
click at [388, 178] on div "Inbound" at bounding box center [391, 183] width 72 height 15
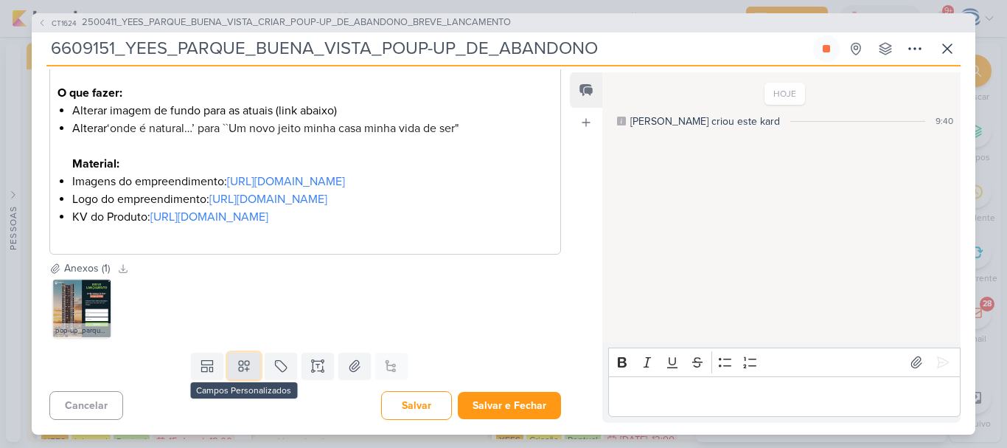
click at [240, 379] on button at bounding box center [244, 365] width 32 height 27
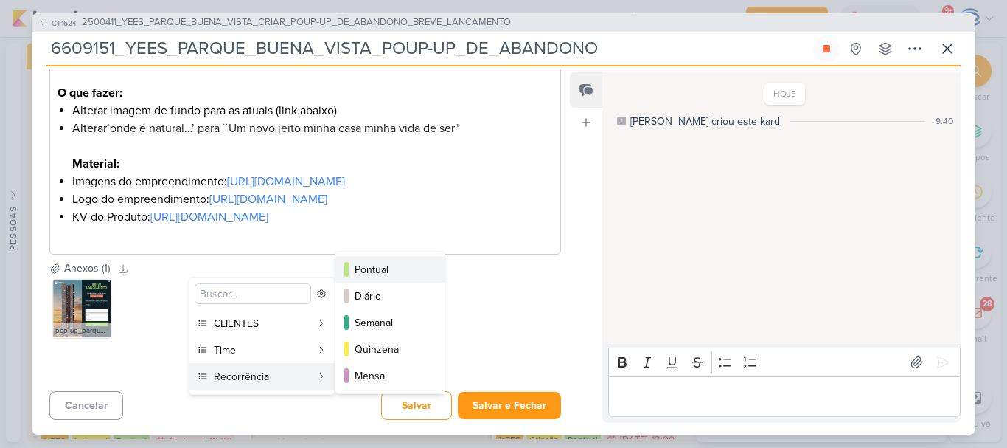
click at [367, 272] on div "Pontual" at bounding box center [391, 269] width 72 height 15
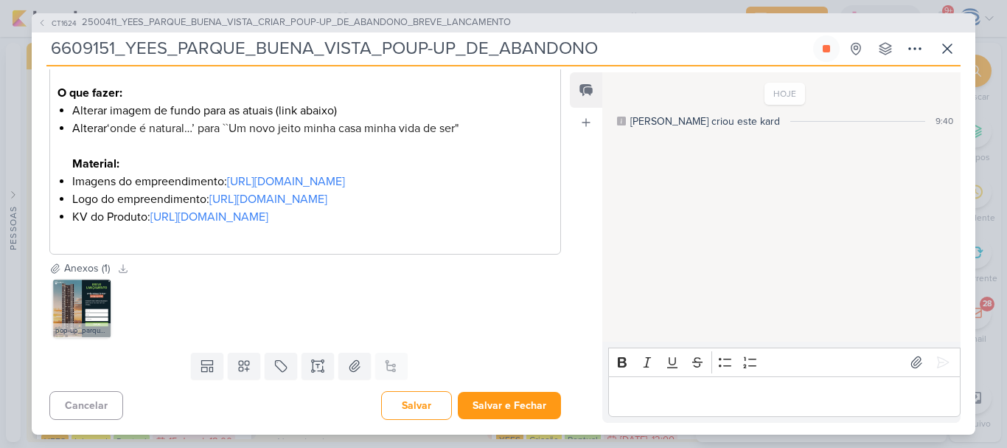
scroll to position [365, 0]
click at [416, 403] on button "Salvar" at bounding box center [416, 405] width 71 height 29
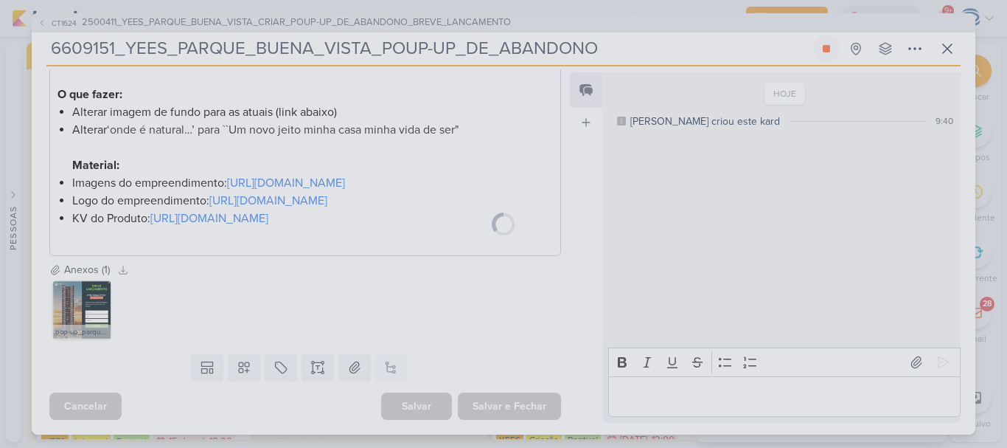
scroll to position [364, 0]
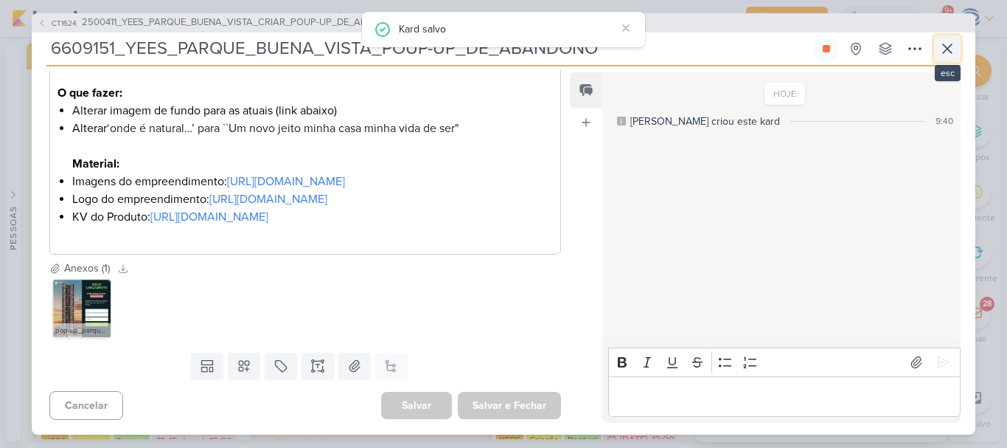
click at [938, 49] on button at bounding box center [947, 48] width 27 height 27
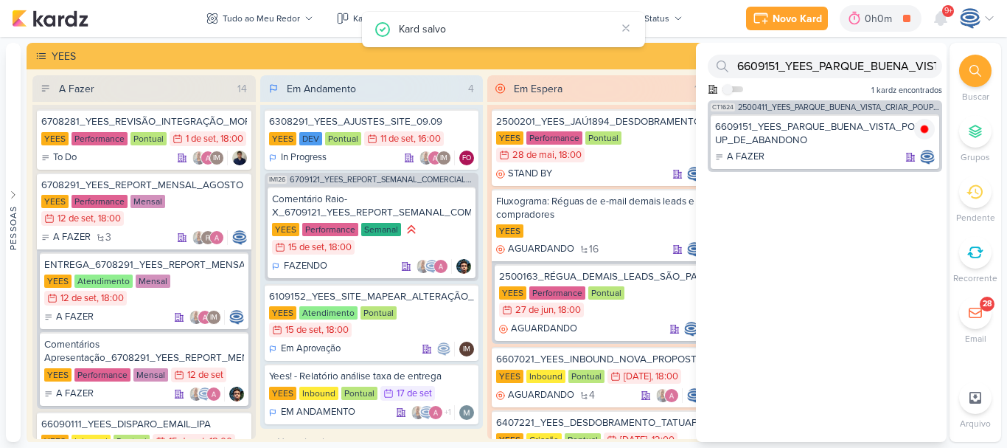
click at [971, 74] on icon at bounding box center [976, 71] width 12 height 12
